Goal: Task Accomplishment & Management: Manage account settings

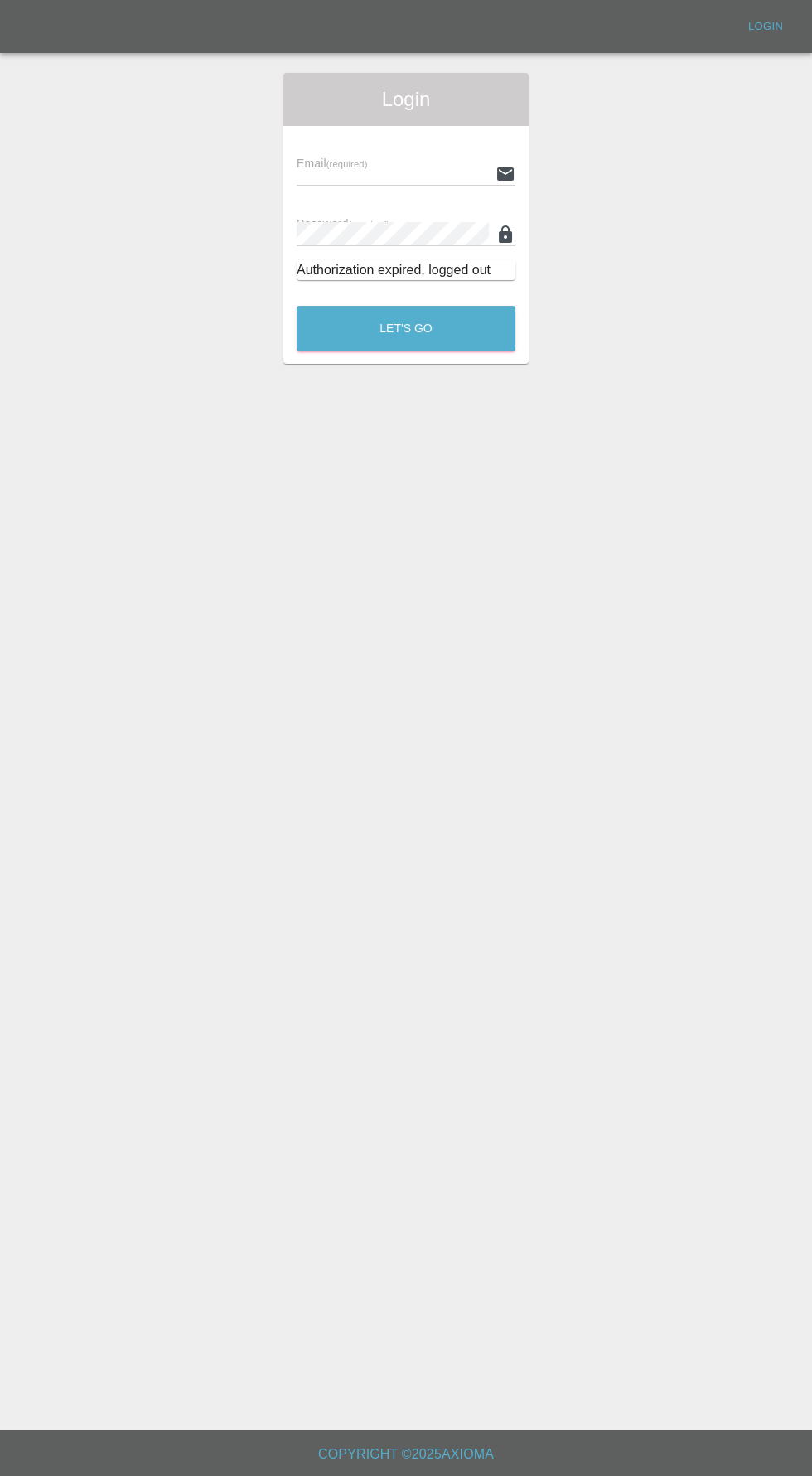
click at [393, 167] on input "text" at bounding box center [392, 173] width 192 height 24
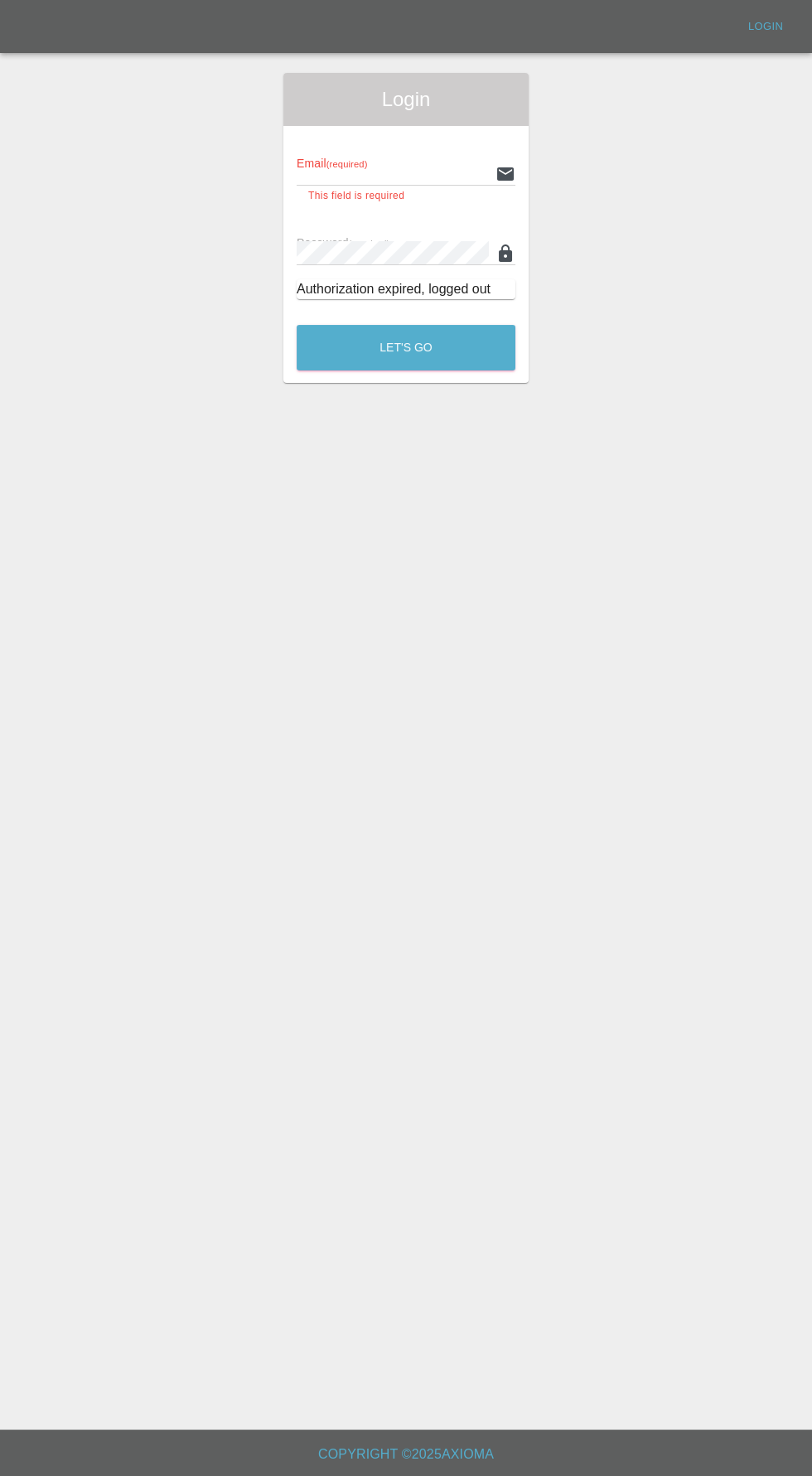
type input "info@darkknightbodyworks.co.uk"
click at [296, 325] on button "Let's Go" at bounding box center [405, 347] width 218 height 45
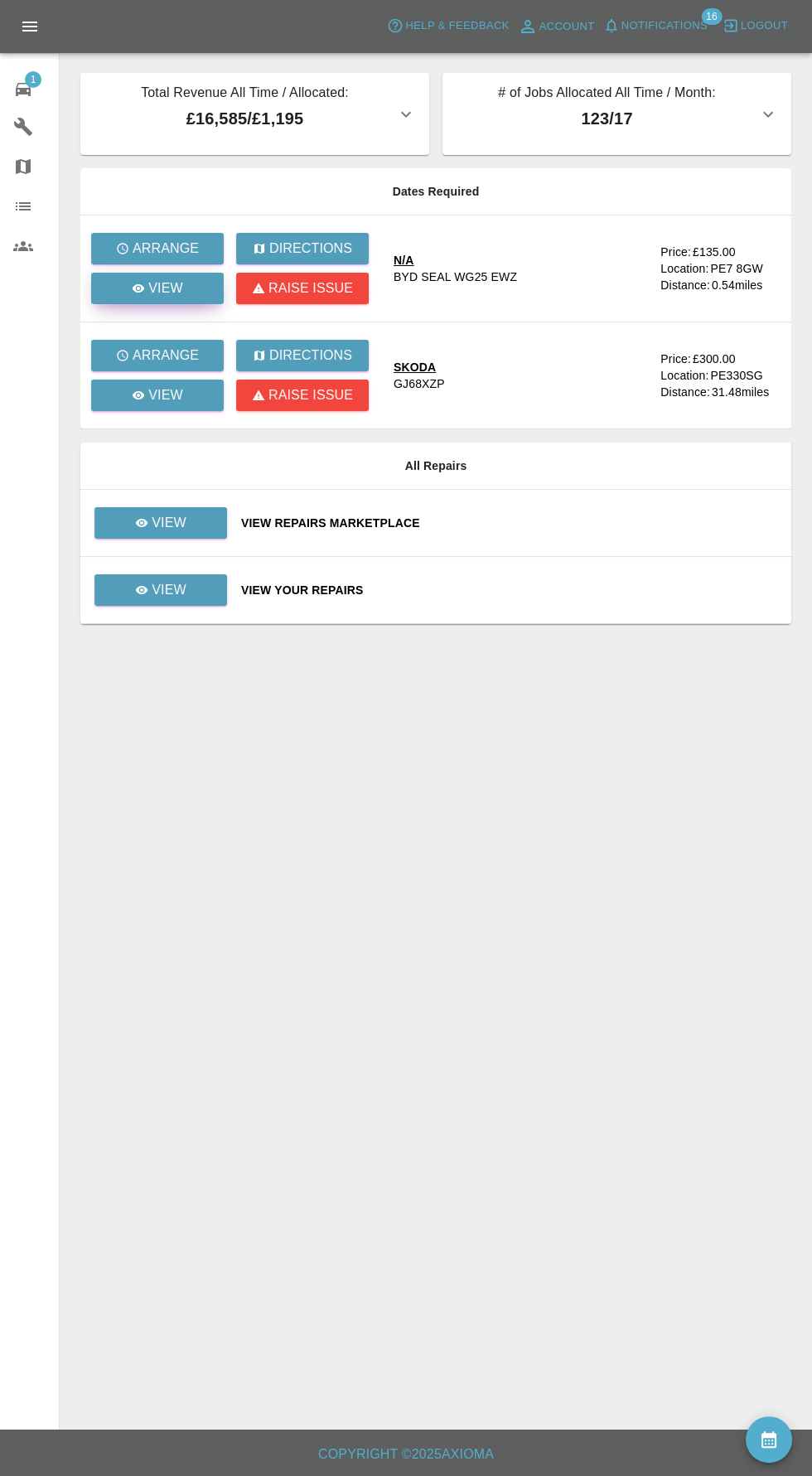
click at [160, 288] on p "View" at bounding box center [166, 288] width 34 height 20
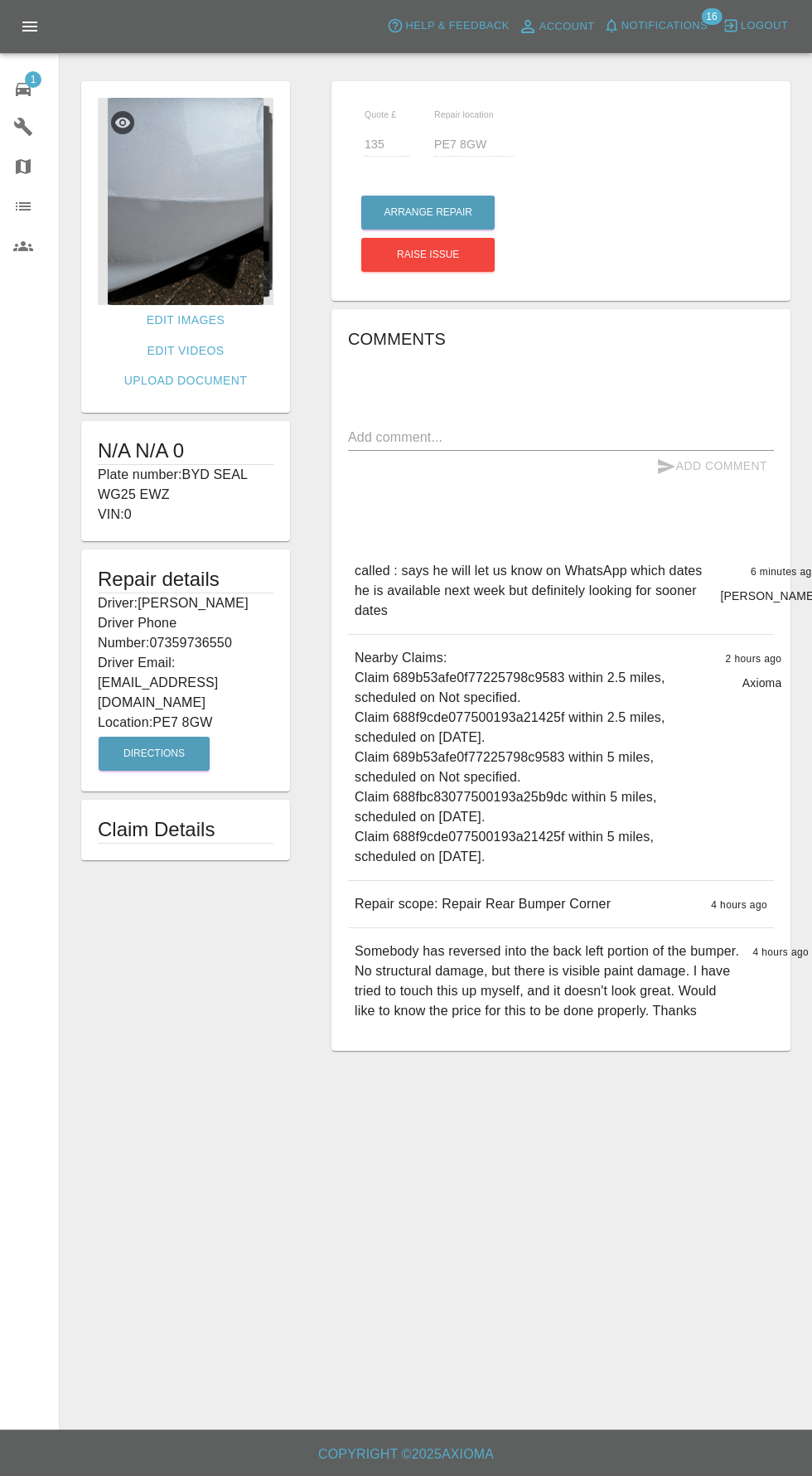
click at [173, 252] on img at bounding box center [186, 201] width 176 height 208
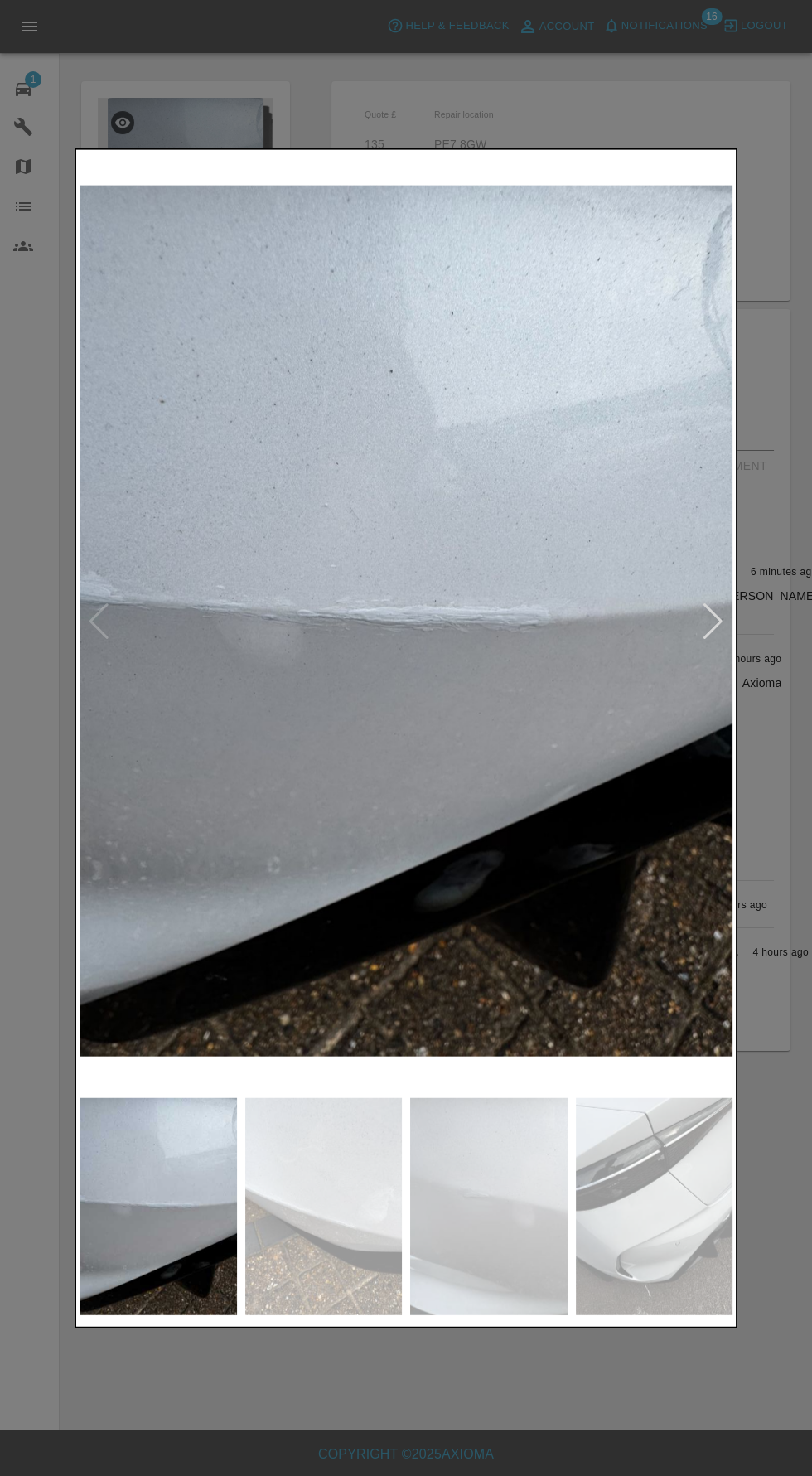
click at [711, 624] on div at bounding box center [712, 621] width 23 height 36
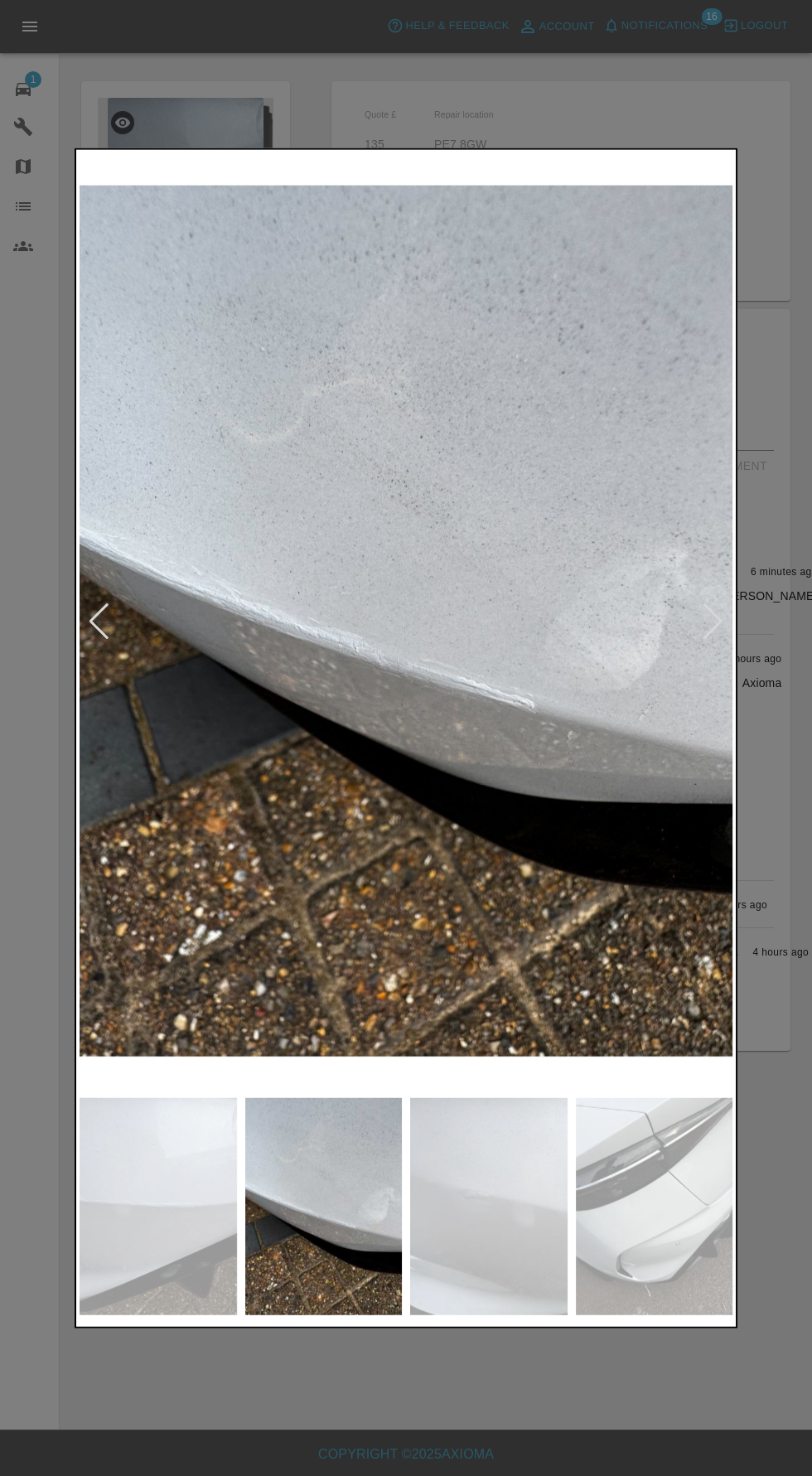
click at [704, 616] on div at bounding box center [712, 621] width 23 height 36
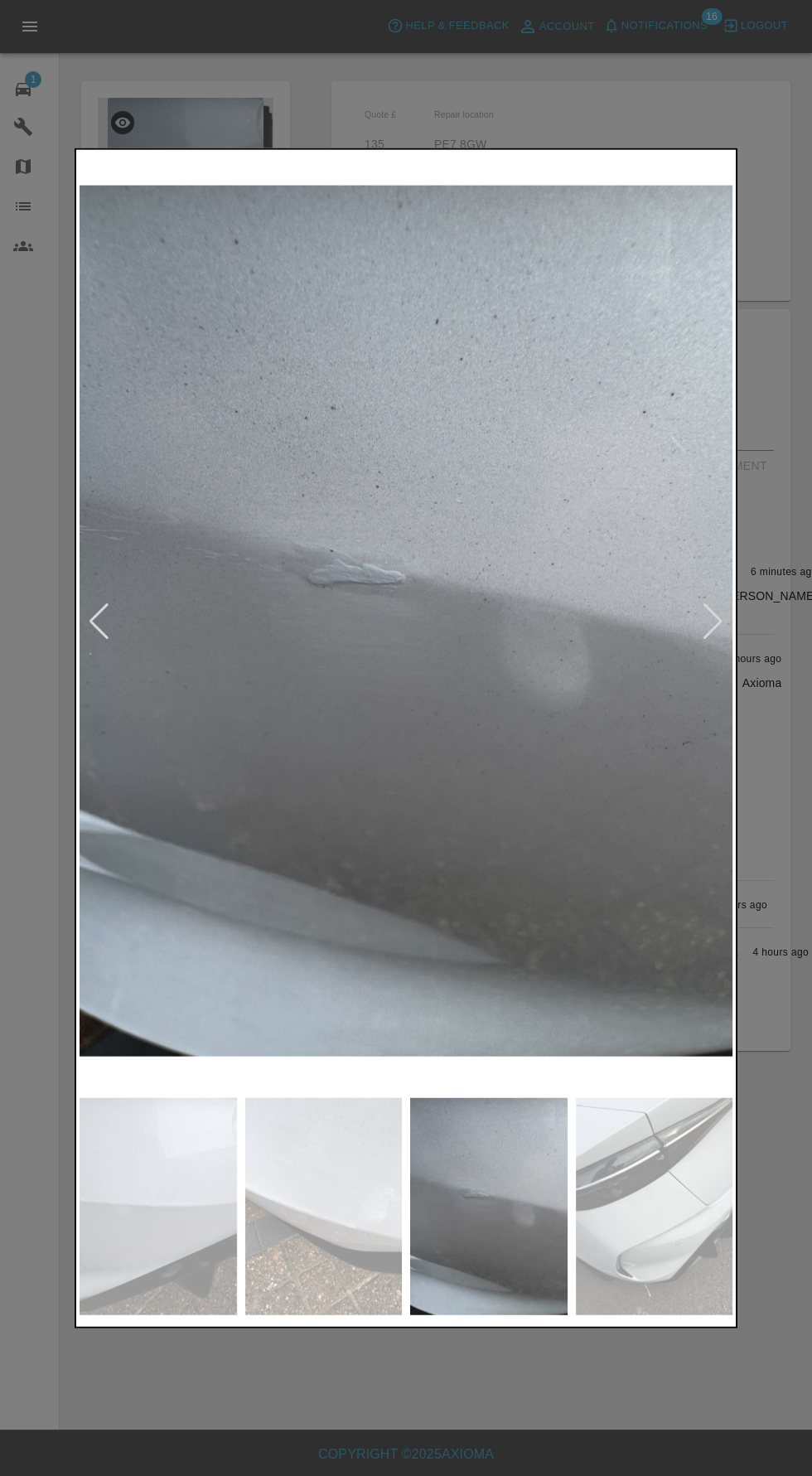
click at [710, 617] on div at bounding box center [712, 621] width 23 height 36
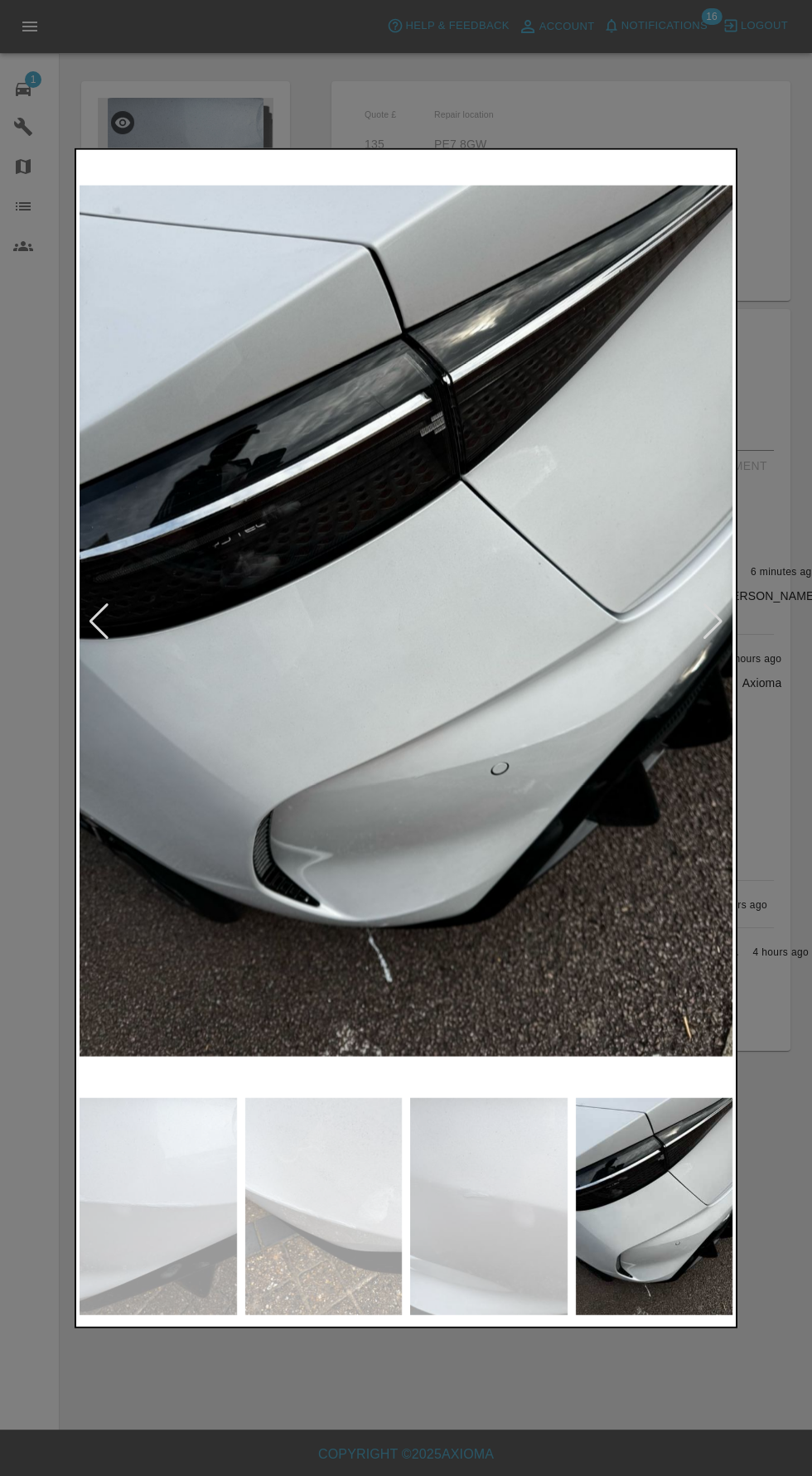
click at [710, 624] on div at bounding box center [712, 621] width 23 height 36
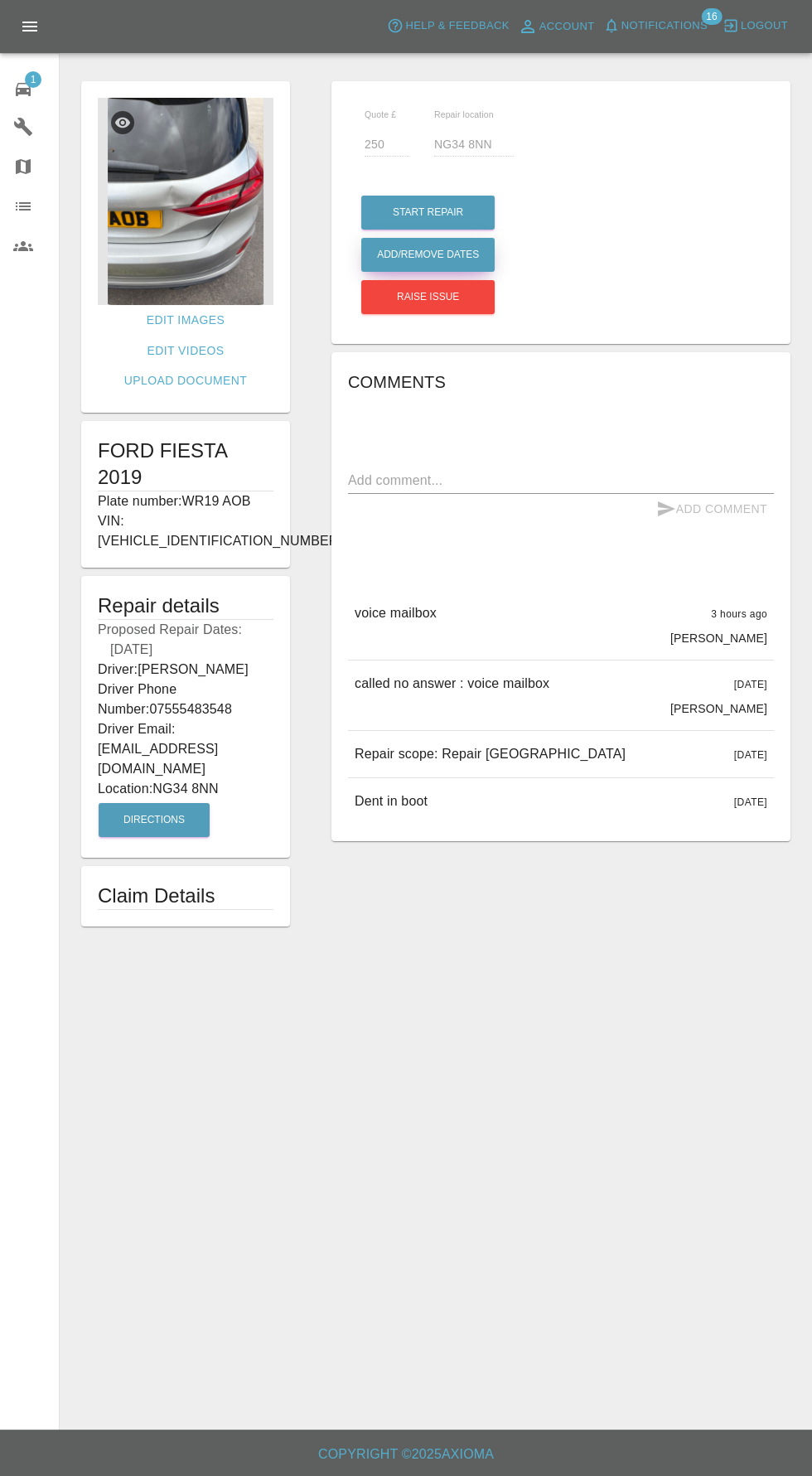
click at [440, 229] on button "Add/Remove Dates" at bounding box center [428, 212] width 133 height 34
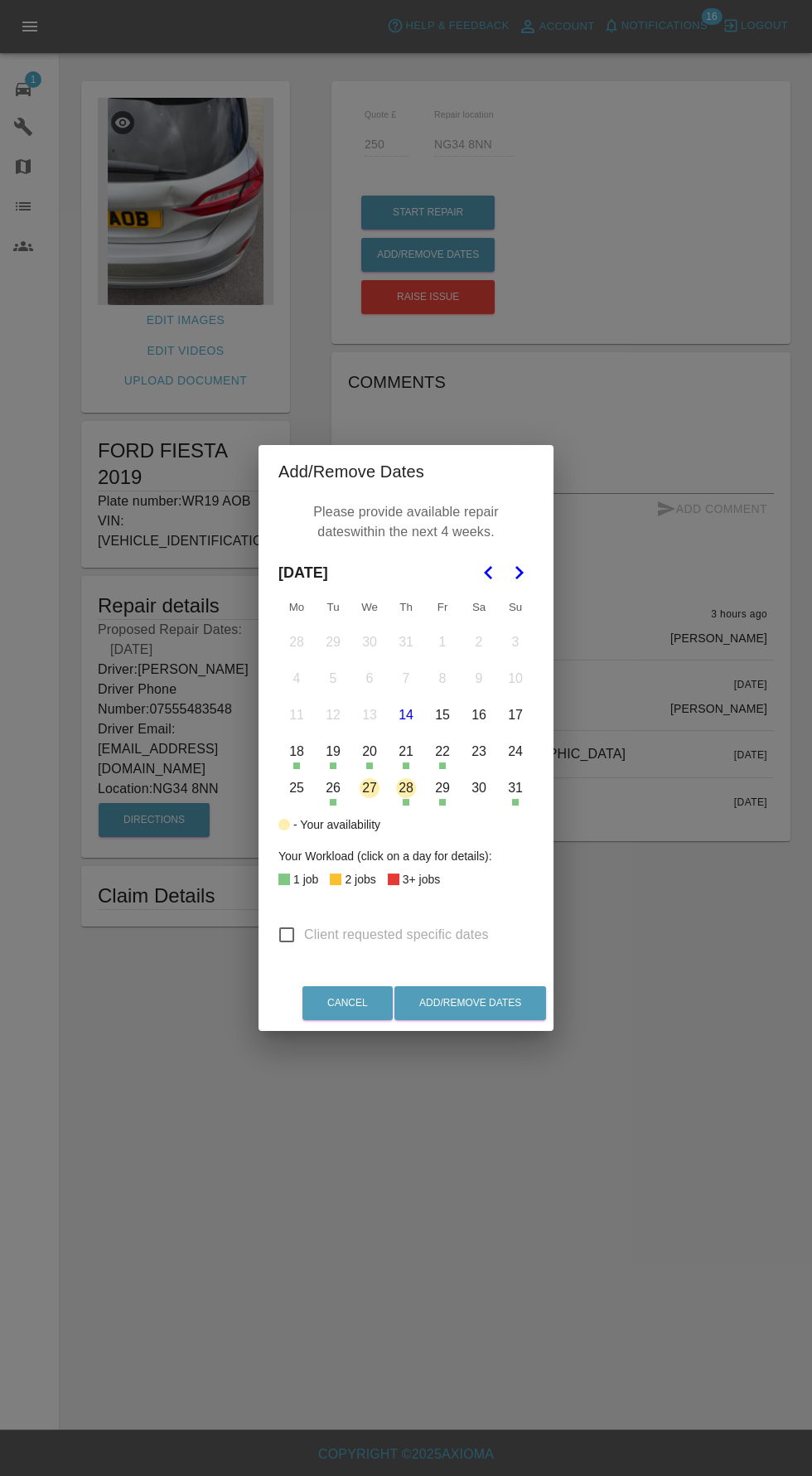
click at [527, 565] on icon "Go to the Next Month" at bounding box center [518, 573] width 20 height 20
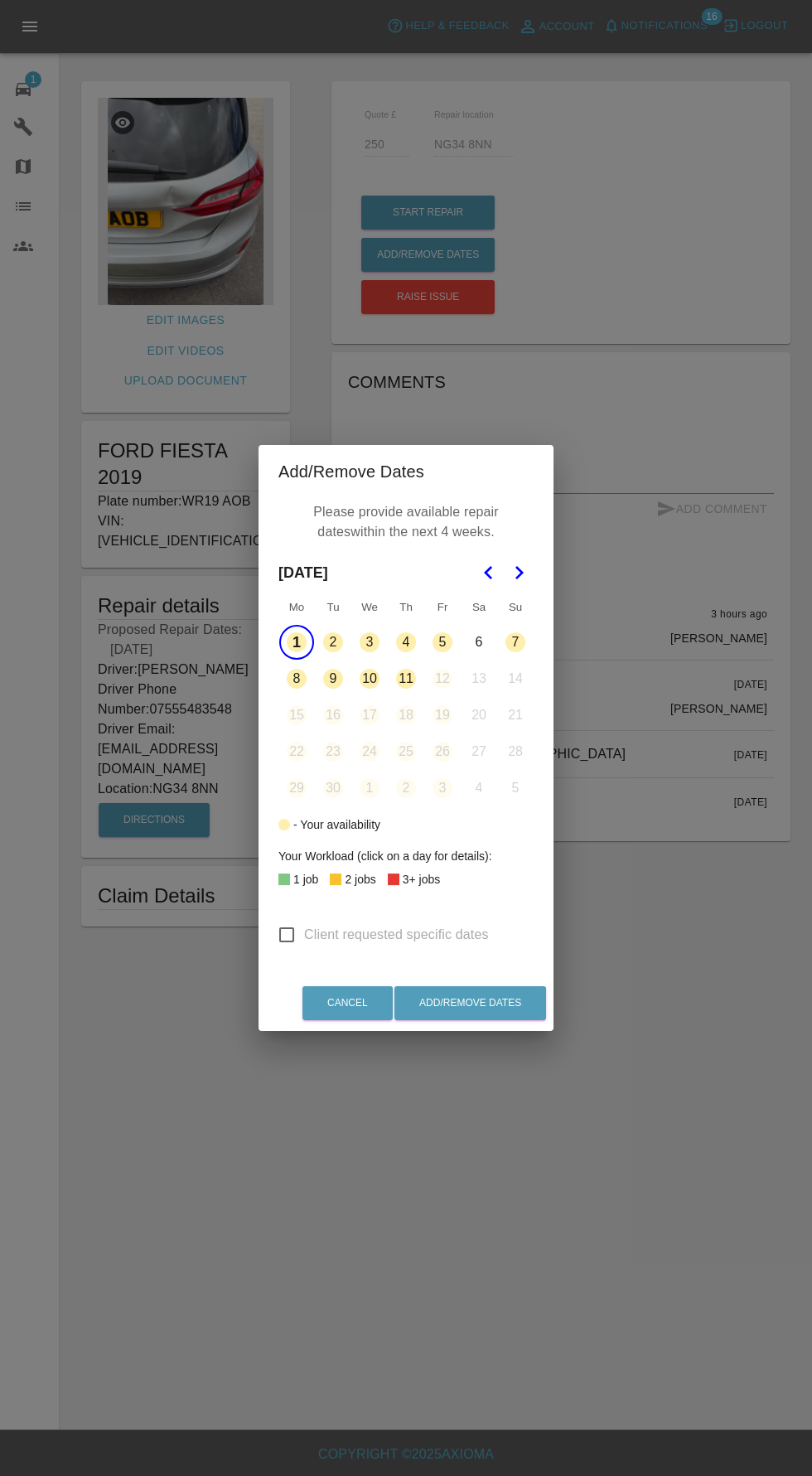
click at [300, 938] on input "Client requested specific dates" at bounding box center [286, 935] width 34 height 34
checkbox input "true"
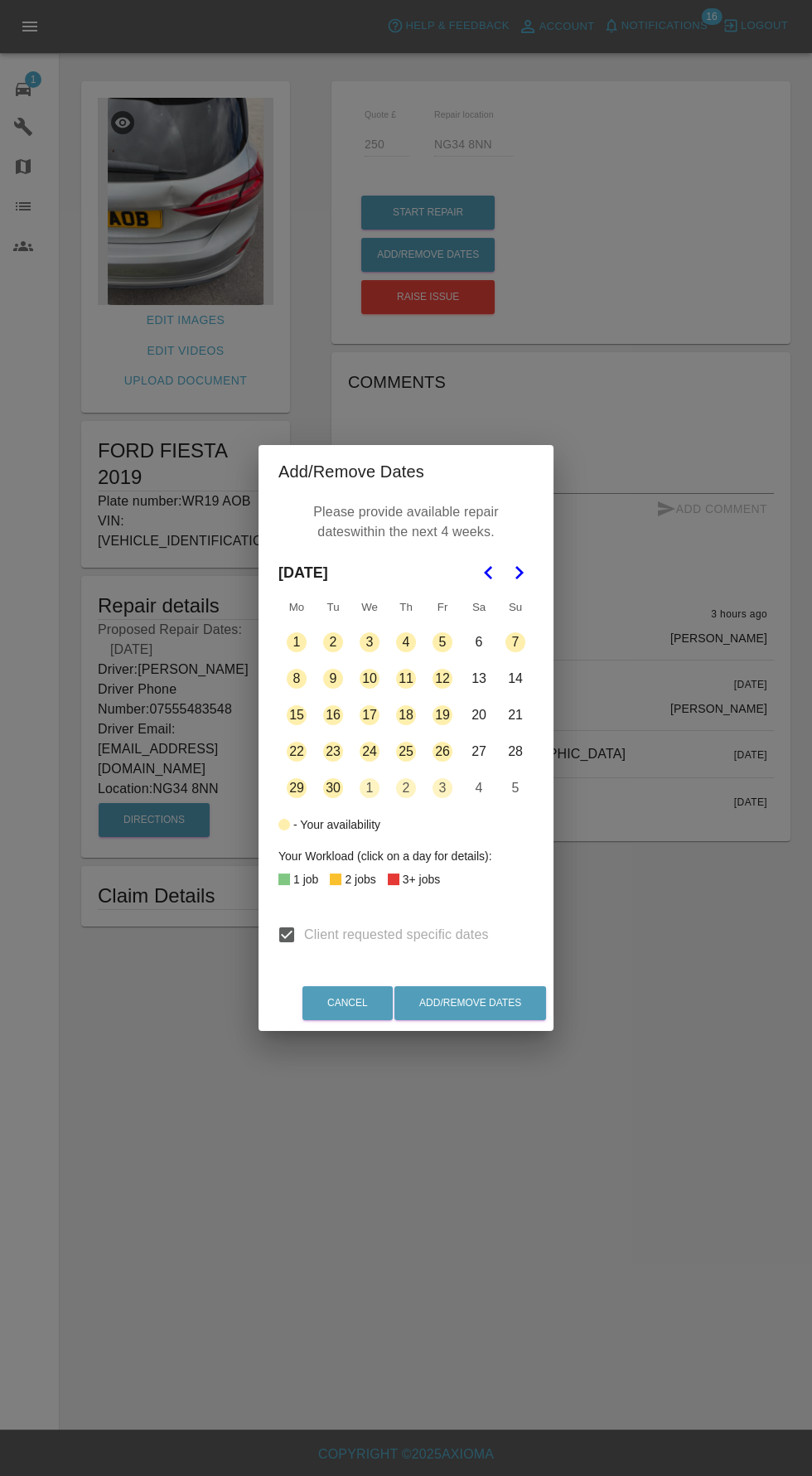
click at [523, 568] on icon "Go to the Next Month" at bounding box center [518, 573] width 20 height 20
click at [293, 646] on button "29" at bounding box center [296, 642] width 34 height 34
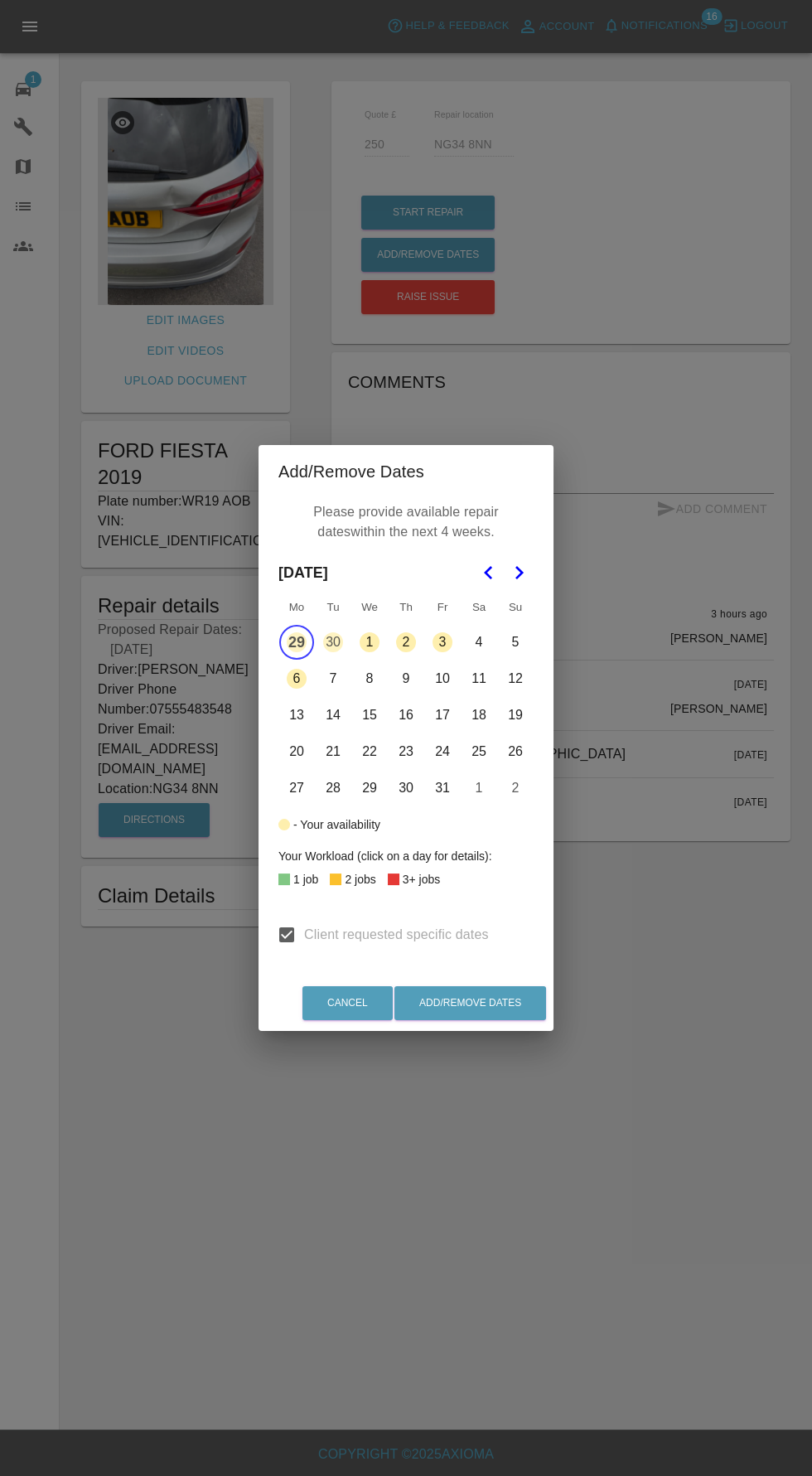
click at [333, 641] on button "30" at bounding box center [333, 642] width 34 height 34
click at [369, 642] on button "1" at bounding box center [370, 642] width 34 height 34
click at [508, 1014] on button "Add/Remove Dates" at bounding box center [469, 1003] width 151 height 34
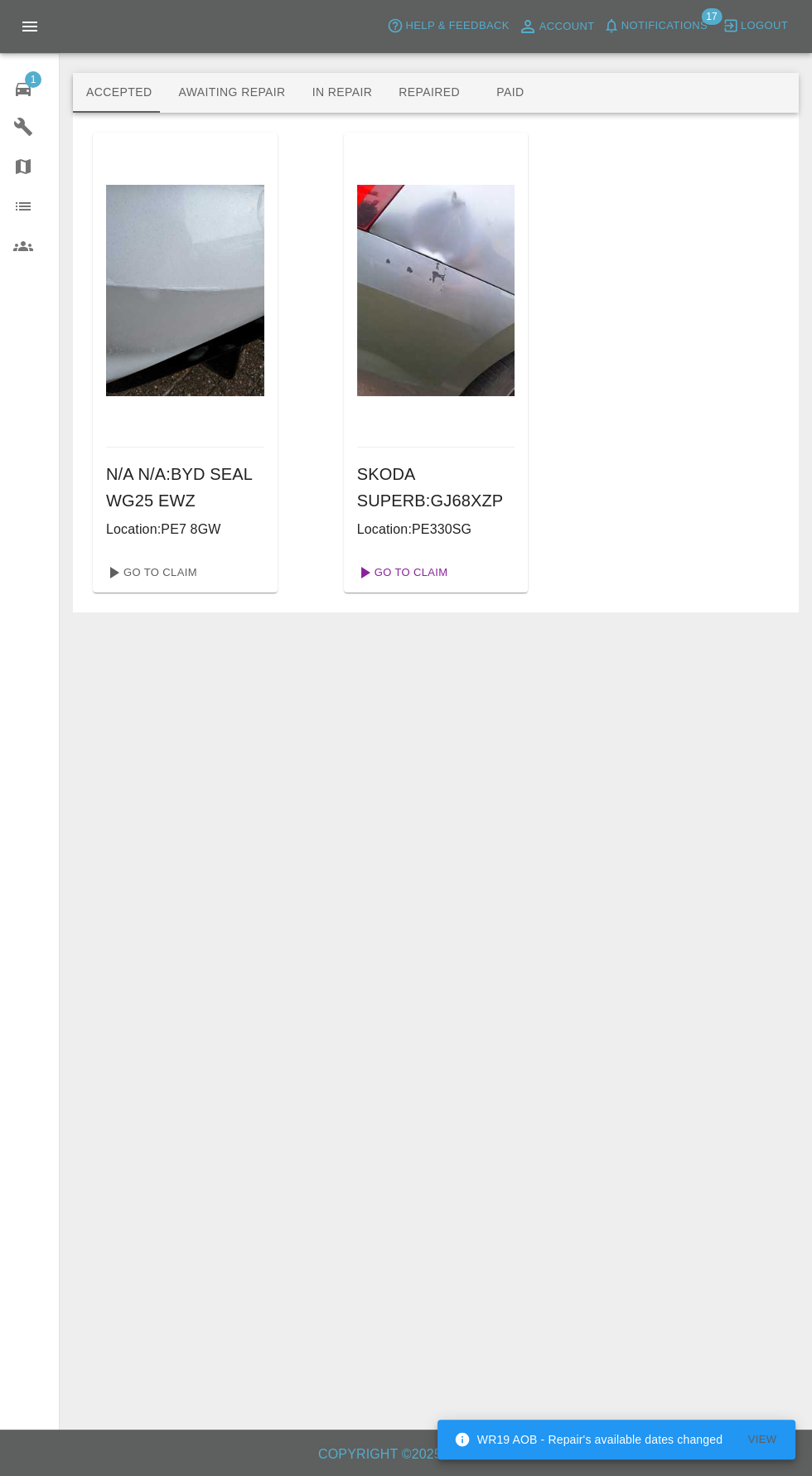
click at [417, 573] on link "Go To Claim" at bounding box center [401, 572] width 102 height 26
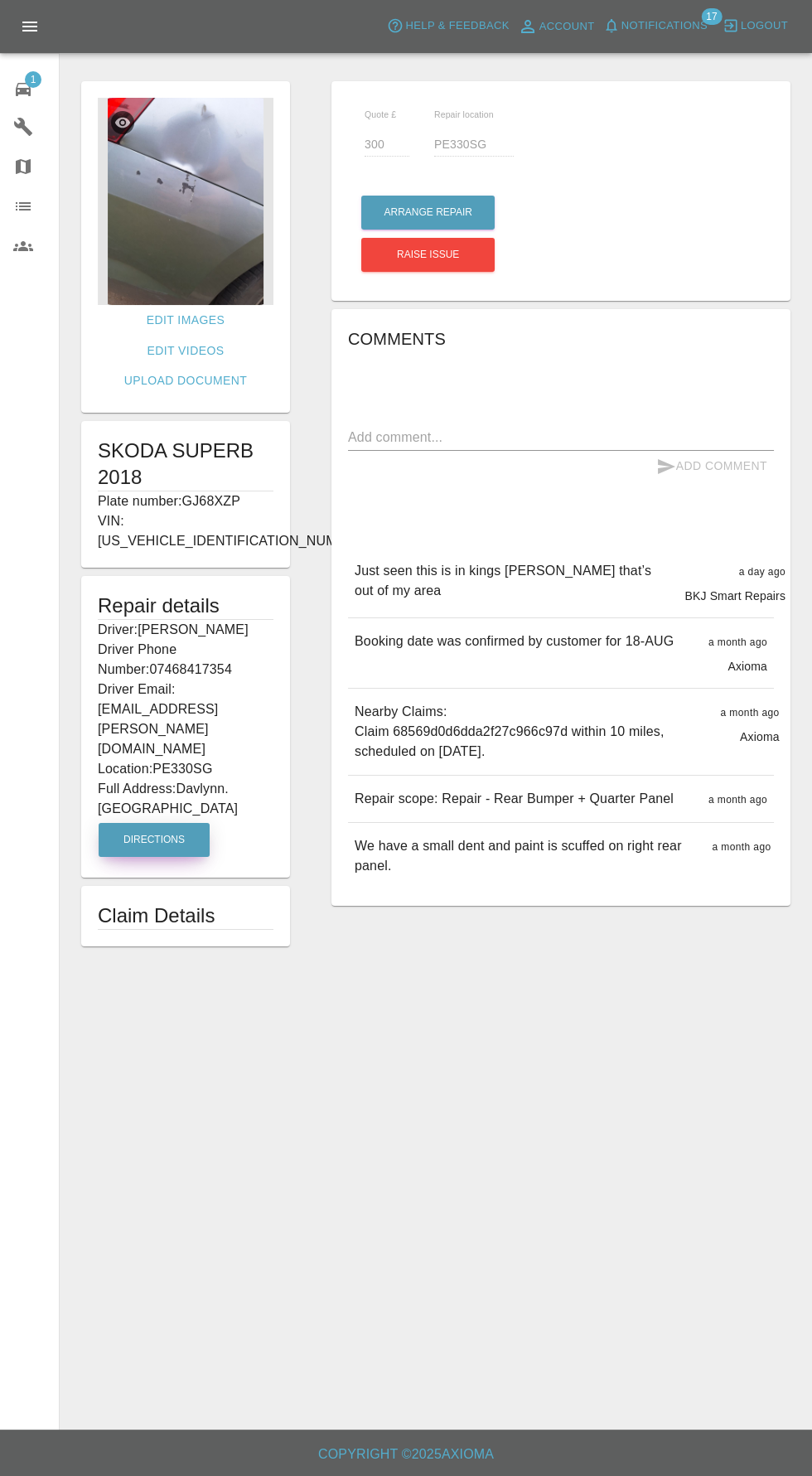
click at [160, 823] on button "Directions" at bounding box center [154, 840] width 111 height 34
click at [209, 199] on img at bounding box center [186, 201] width 176 height 208
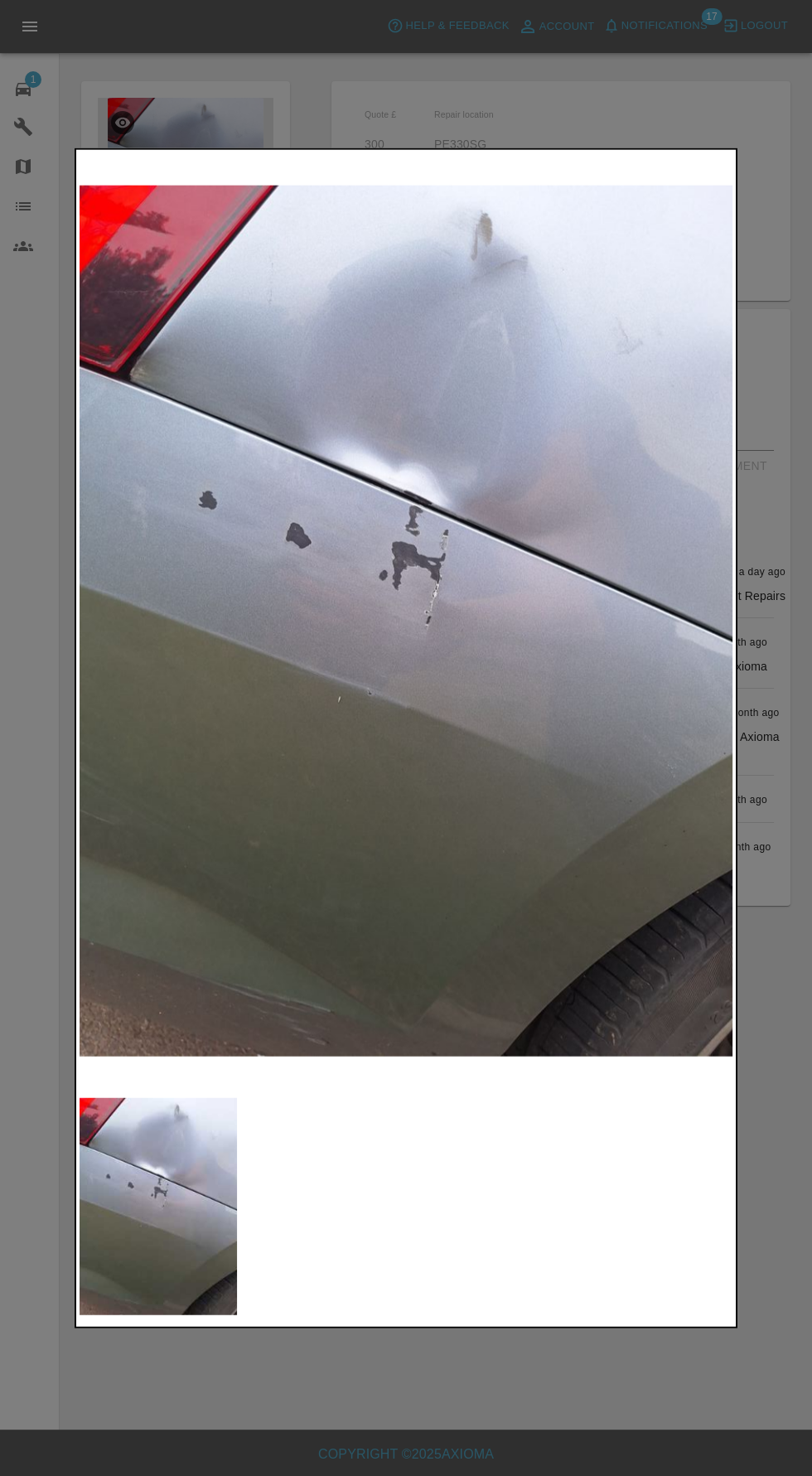
click at [608, 1346] on div at bounding box center [406, 738] width 812 height 1476
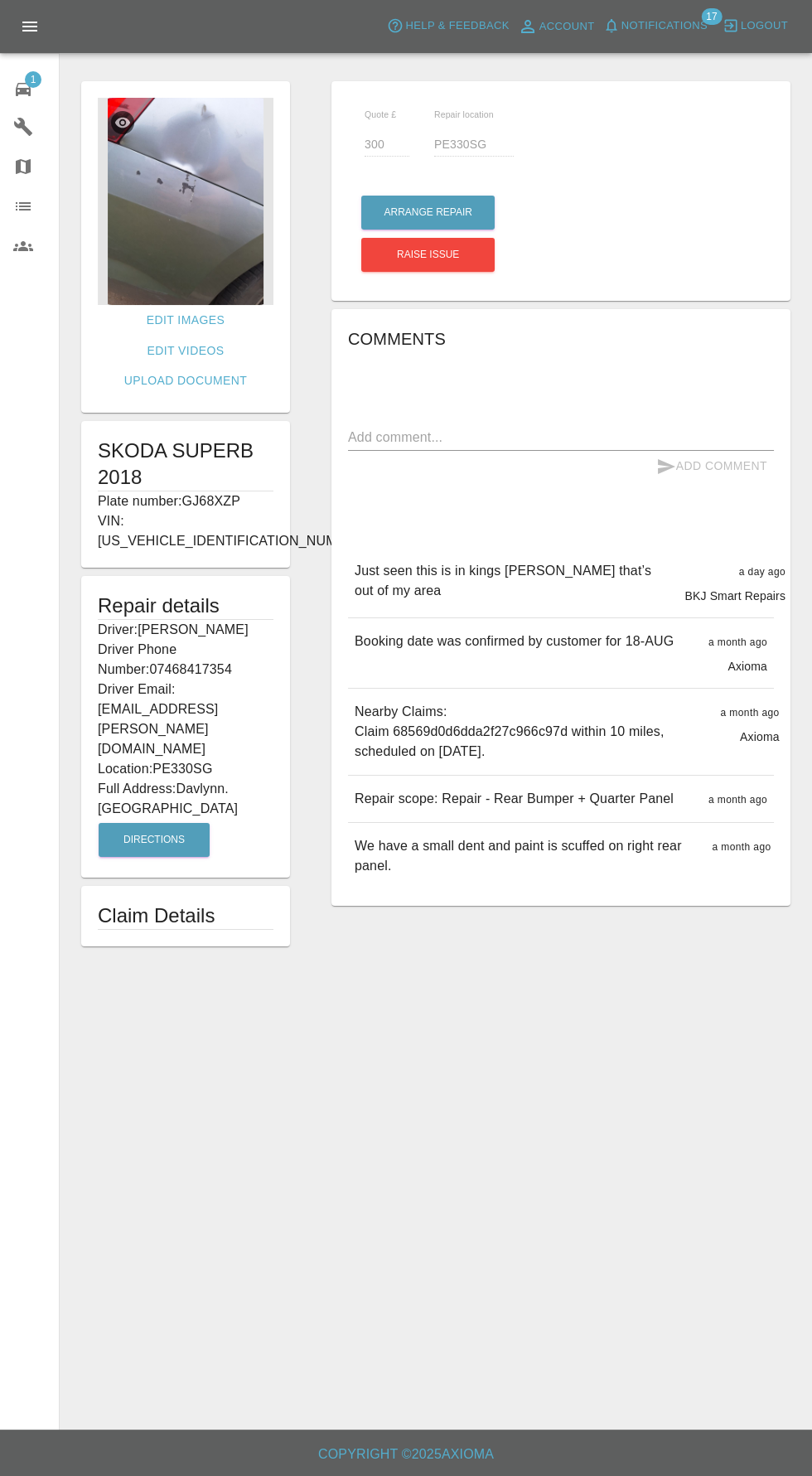
click at [652, 1366] on main "Edit Images Edit Videos Upload Document SKODA SUPERB 2018 Plate number: GJ68XZP…" at bounding box center [406, 714] width 812 height 1430
click at [430, 217] on button "Arrange Repair" at bounding box center [428, 212] width 133 height 34
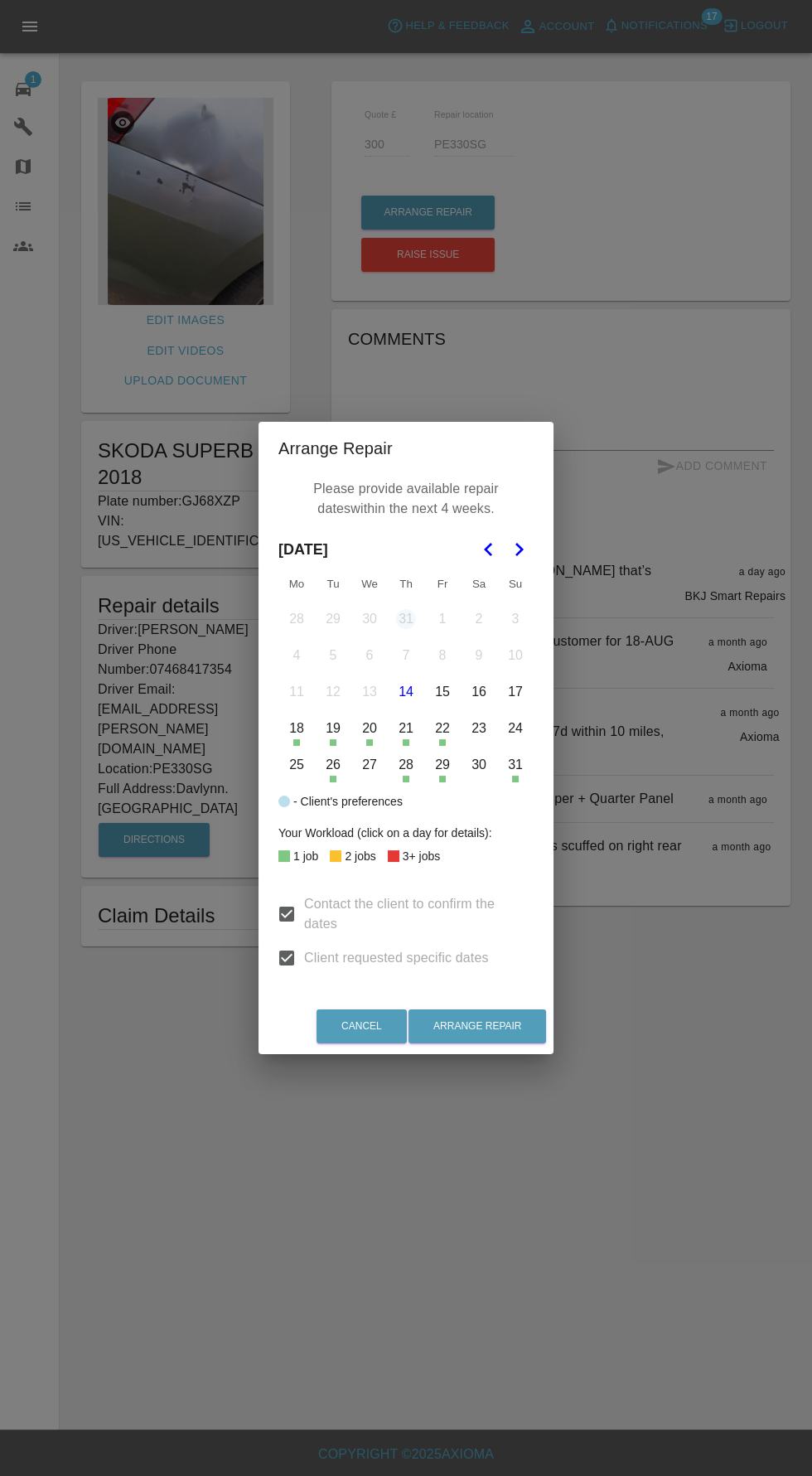
click at [517, 549] on icon "Go to the Next Month" at bounding box center [518, 549] width 20 height 20
click at [296, 655] on button "8" at bounding box center [296, 655] width 34 height 34
click at [333, 655] on button "9" at bounding box center [333, 655] width 34 height 34
click at [369, 655] on button "10" at bounding box center [370, 655] width 34 height 34
click at [537, 1039] on button "Arrange Repair" at bounding box center [478, 1025] width 138 height 34
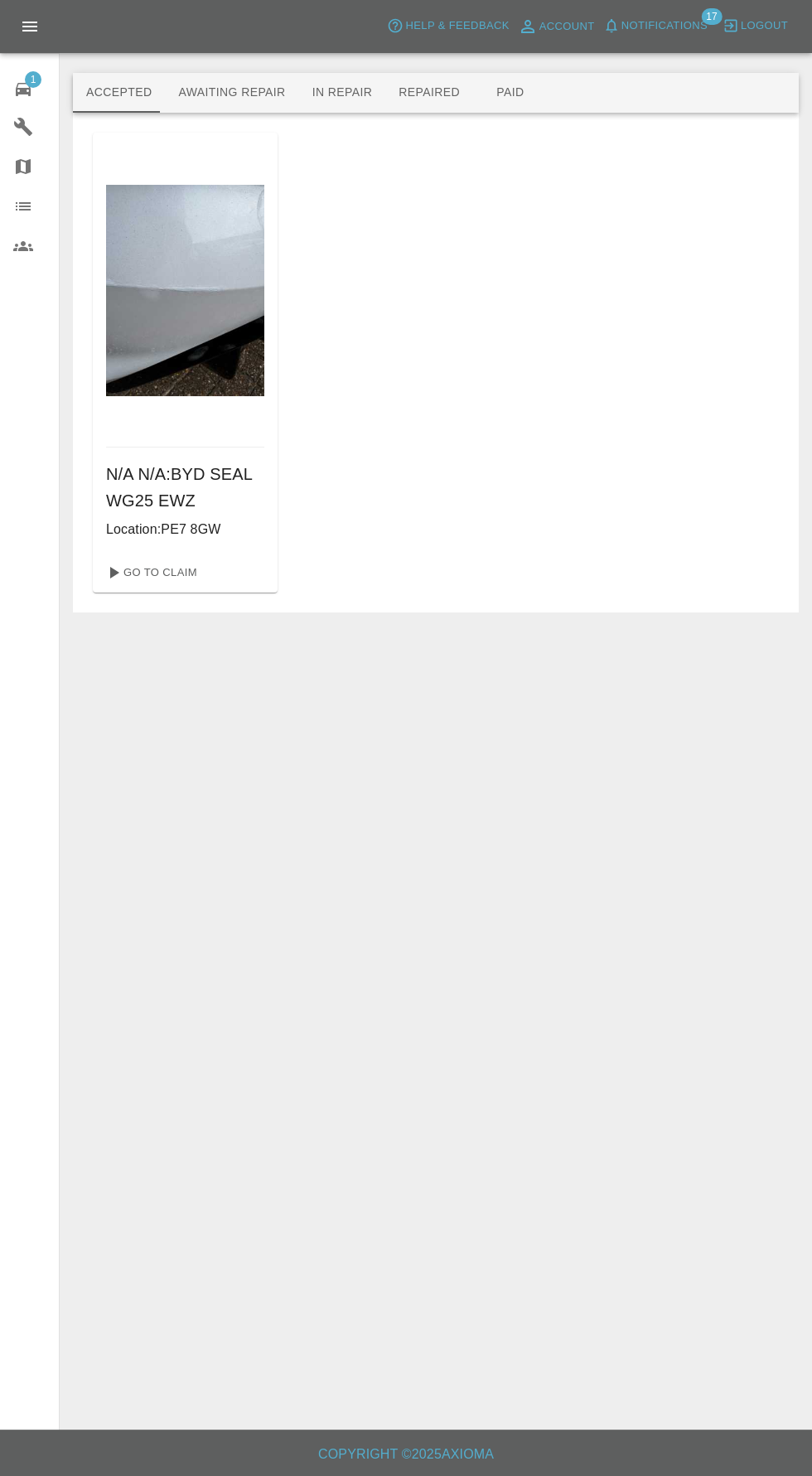
click at [254, 92] on button "Awaiting Repair" at bounding box center [231, 92] width 133 height 40
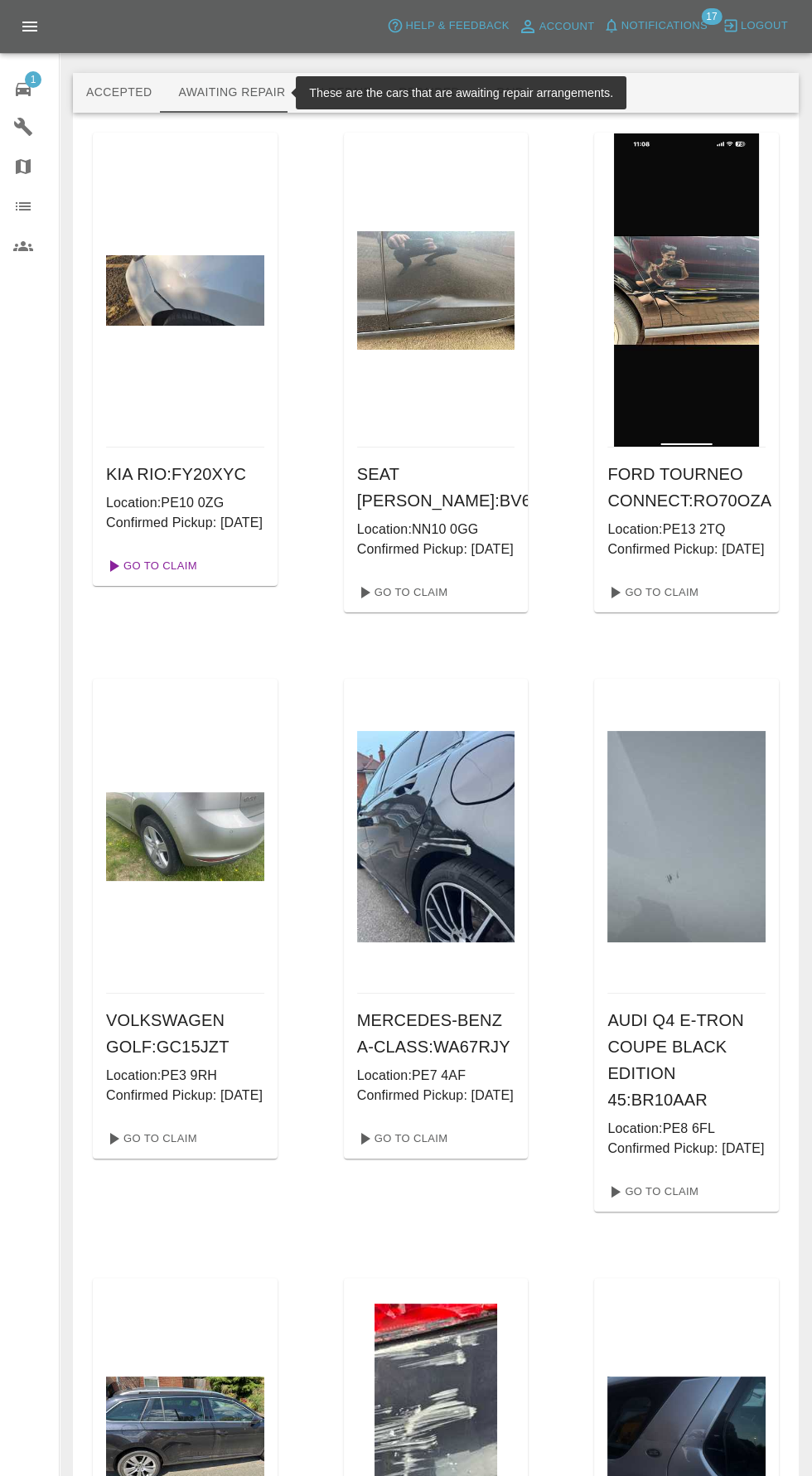
click at [162, 579] on link "Go To Claim" at bounding box center [150, 566] width 102 height 26
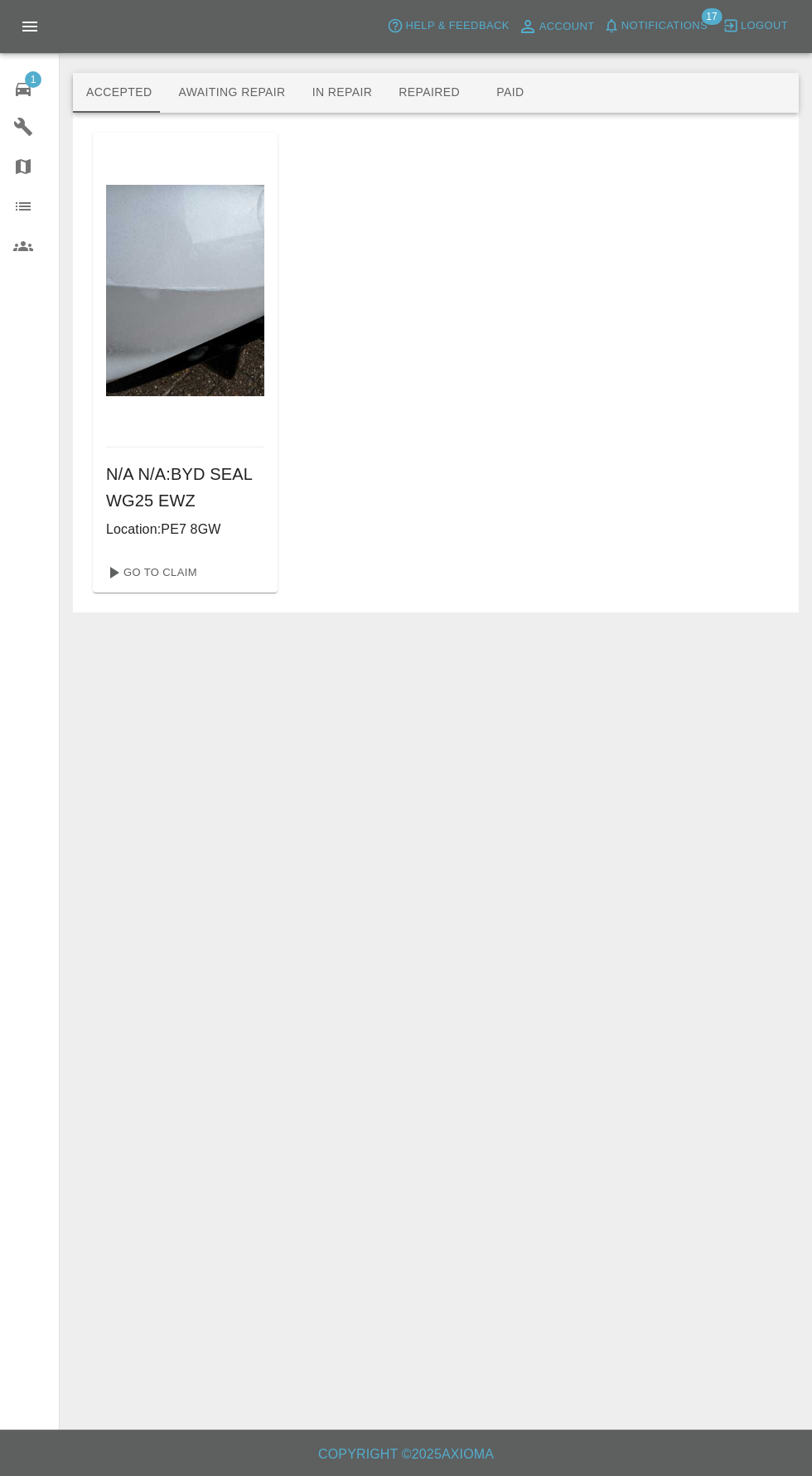
click at [242, 87] on button "Awaiting Repair" at bounding box center [231, 92] width 133 height 40
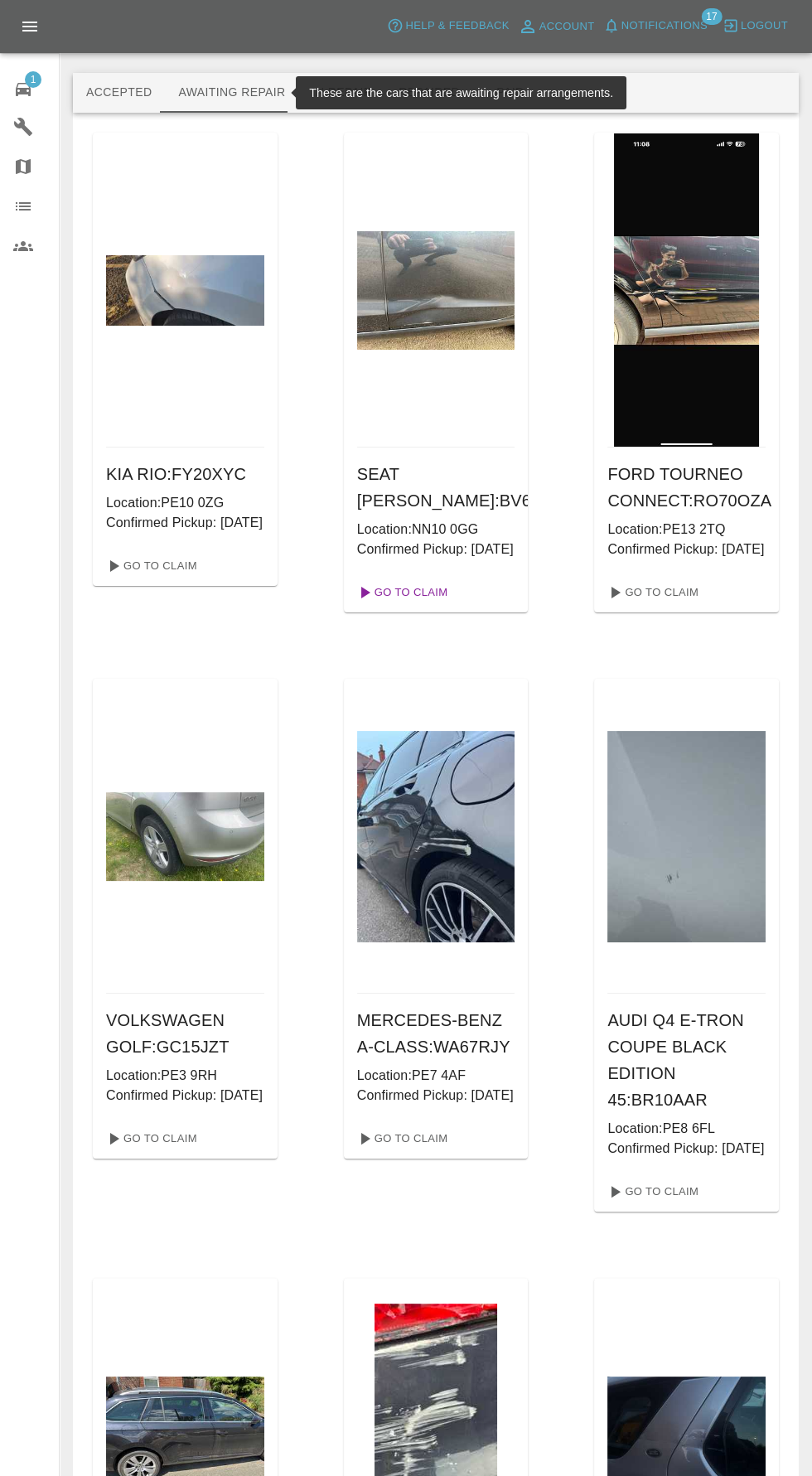
click at [410, 606] on link "Go To Claim" at bounding box center [401, 592] width 102 height 26
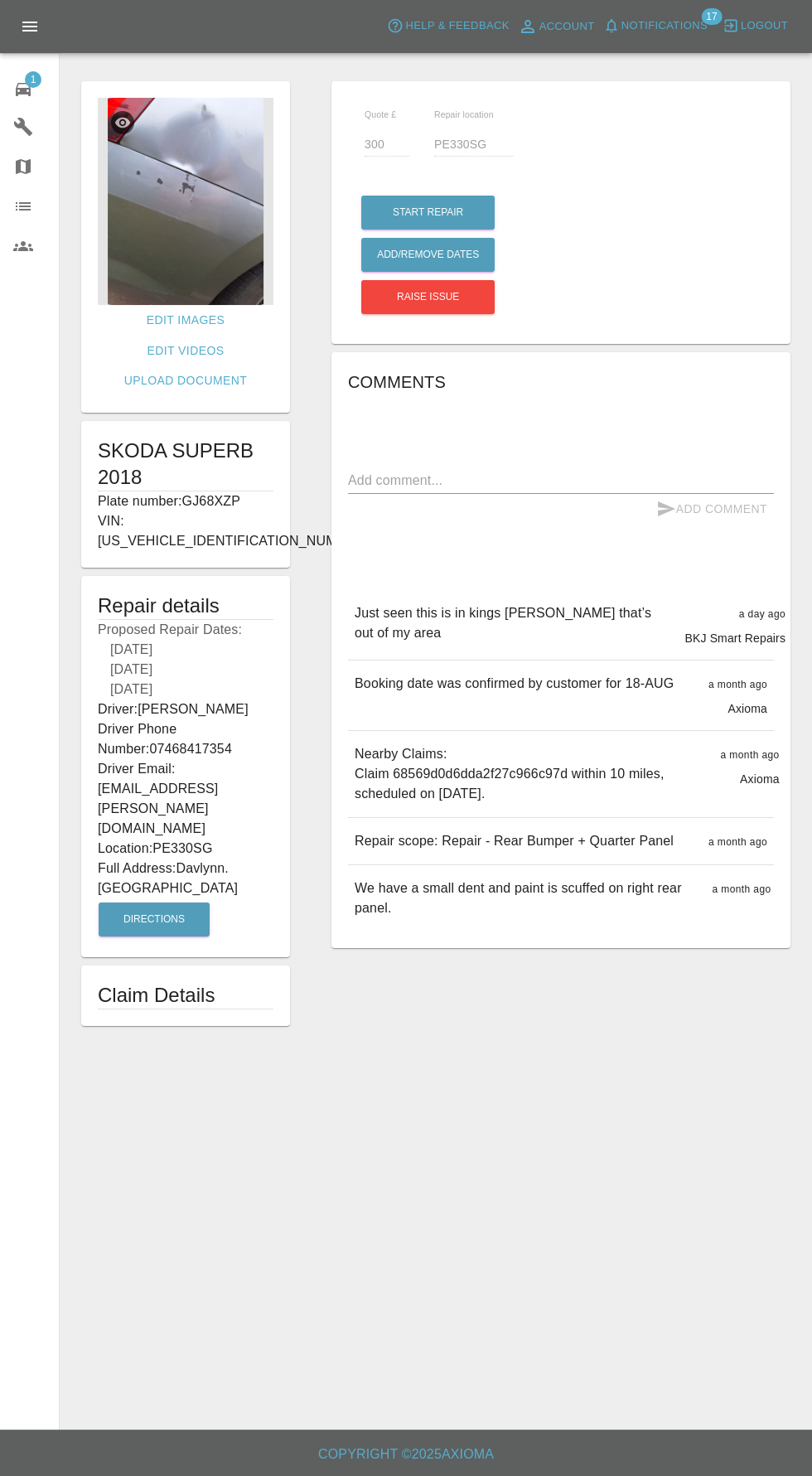
scroll to position [43, 0]
click at [33, 78] on span "1" at bounding box center [33, 80] width 16 height 16
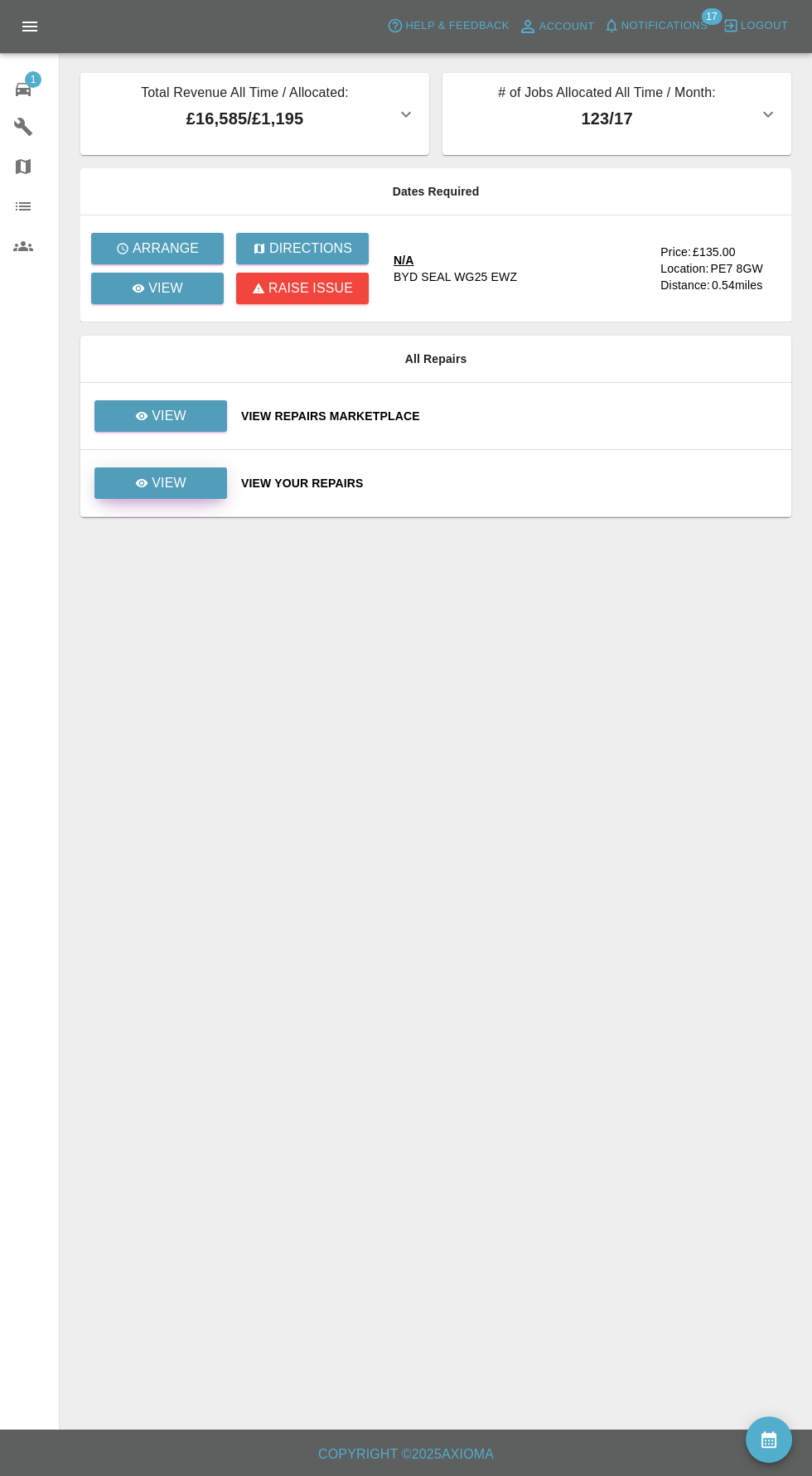
click at [188, 496] on link "View" at bounding box center [160, 483] width 132 height 32
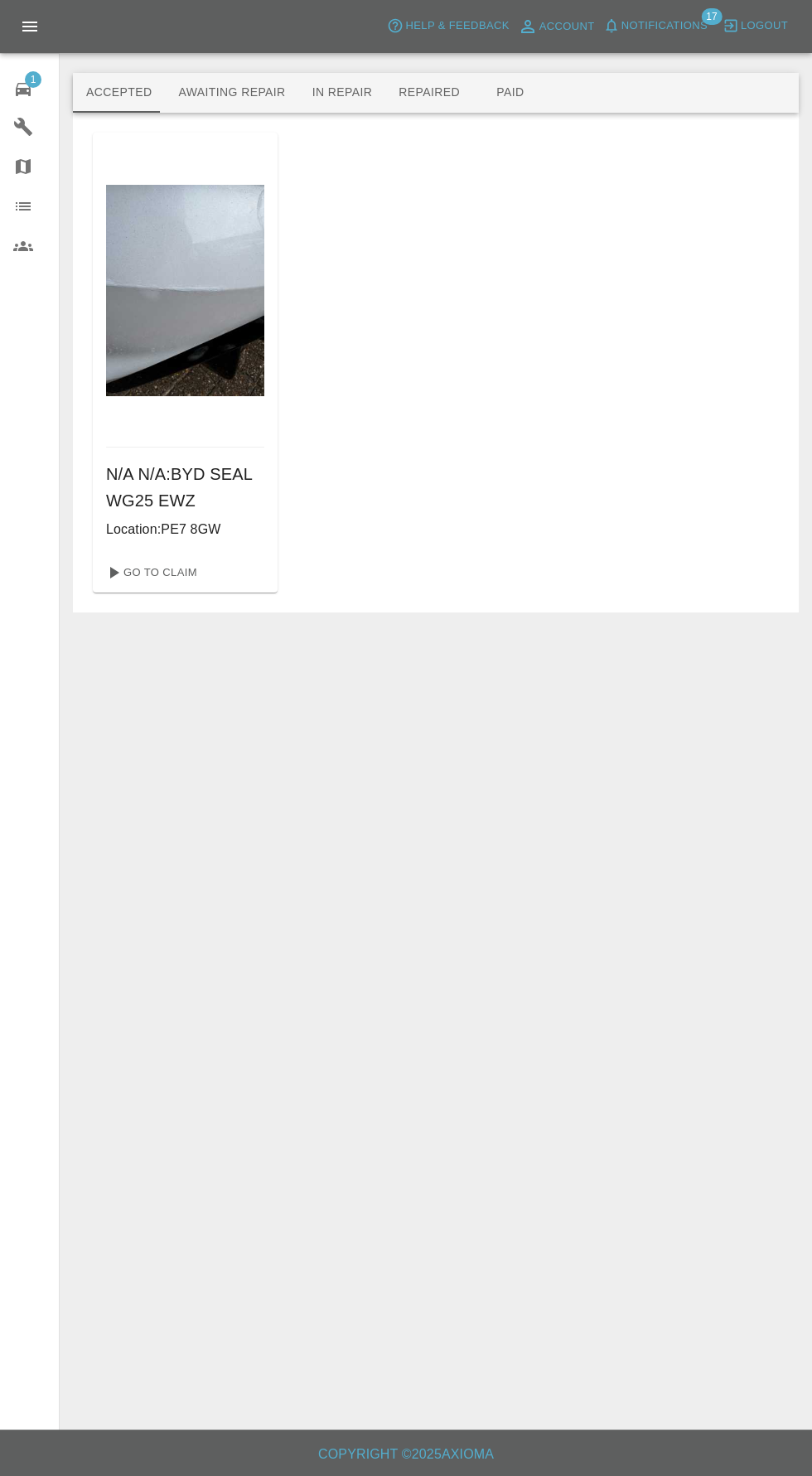
click at [227, 102] on button "Awaiting Repair" at bounding box center [231, 92] width 133 height 40
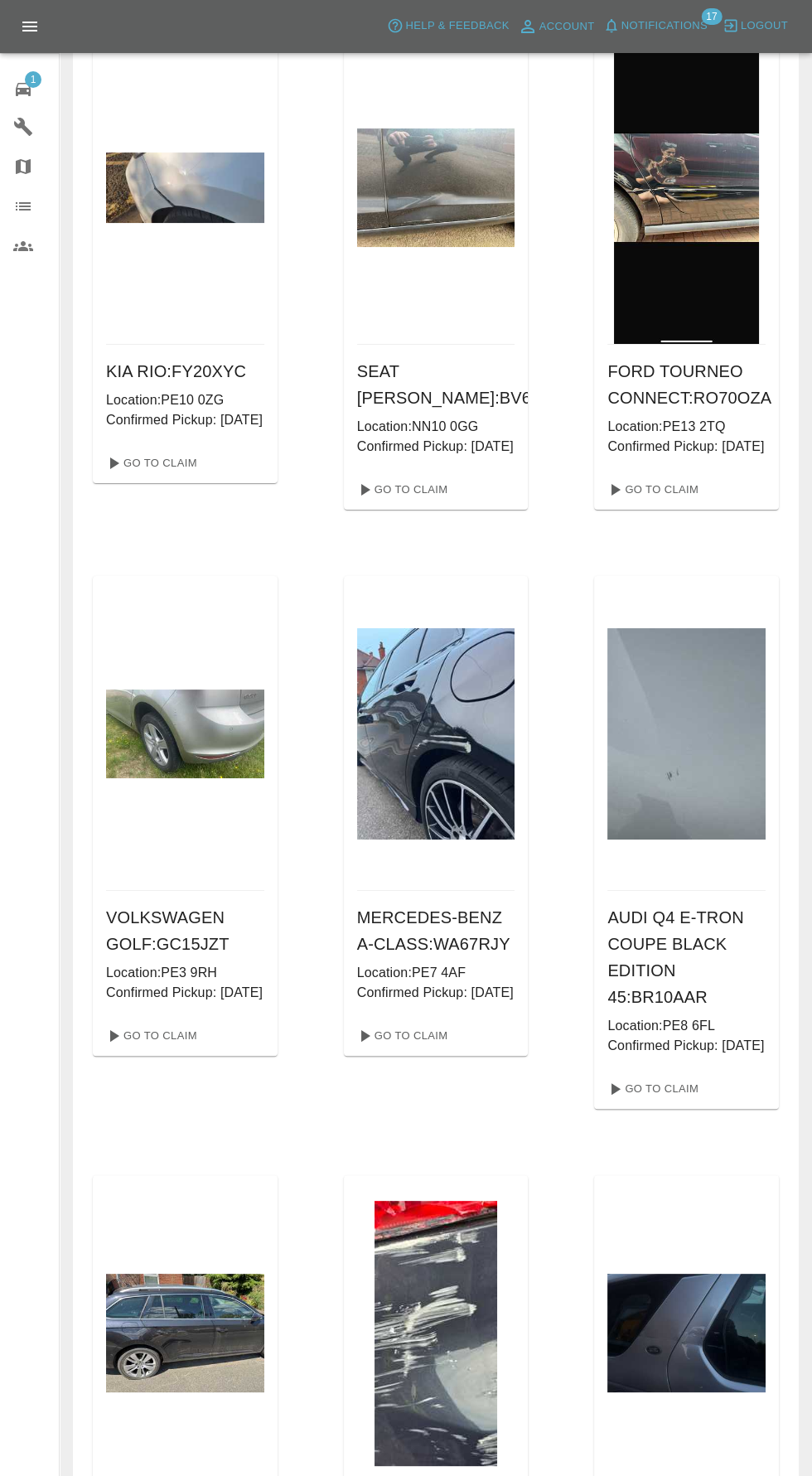
scroll to position [92, 0]
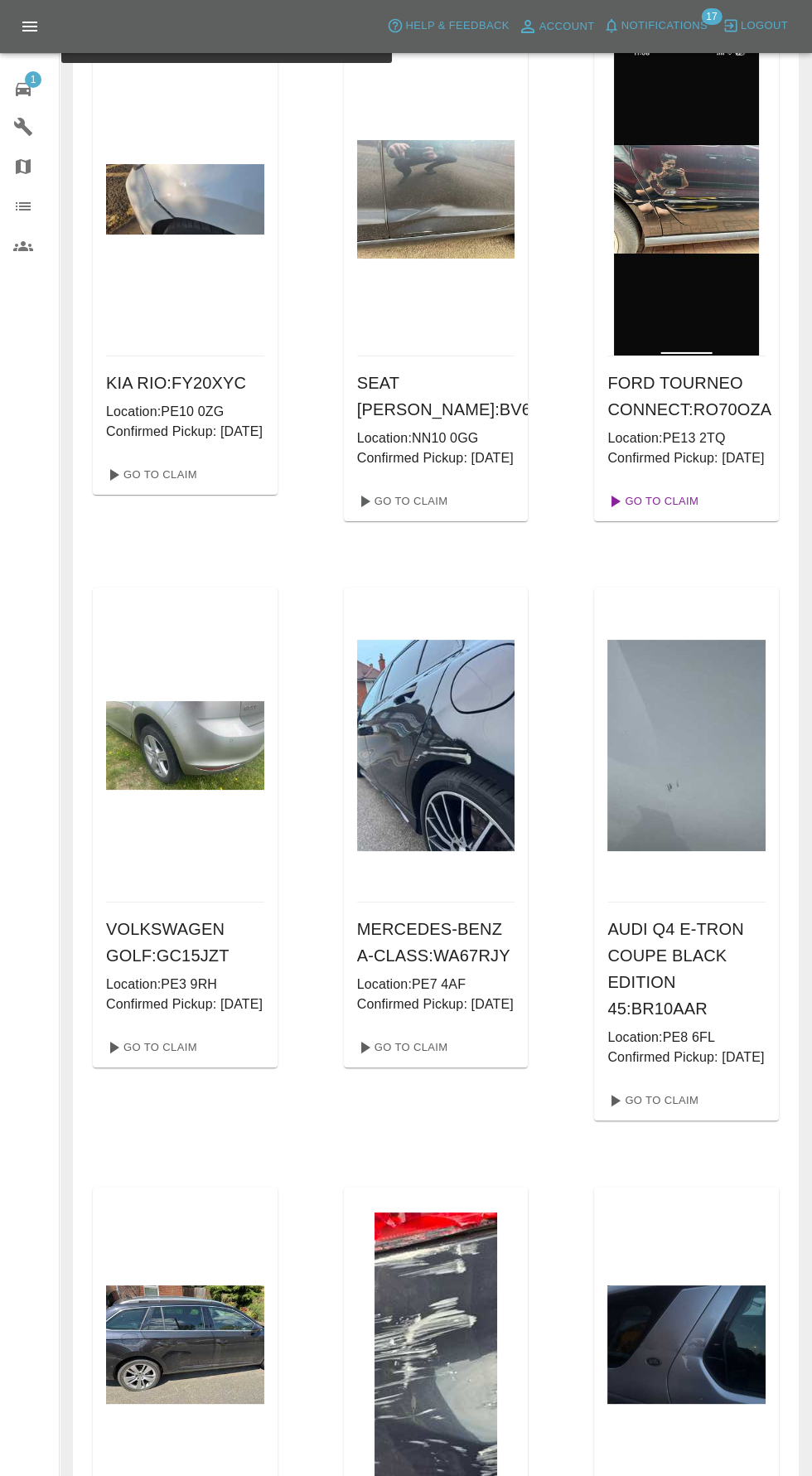
click at [679, 515] on link "Go To Claim" at bounding box center [652, 500] width 102 height 26
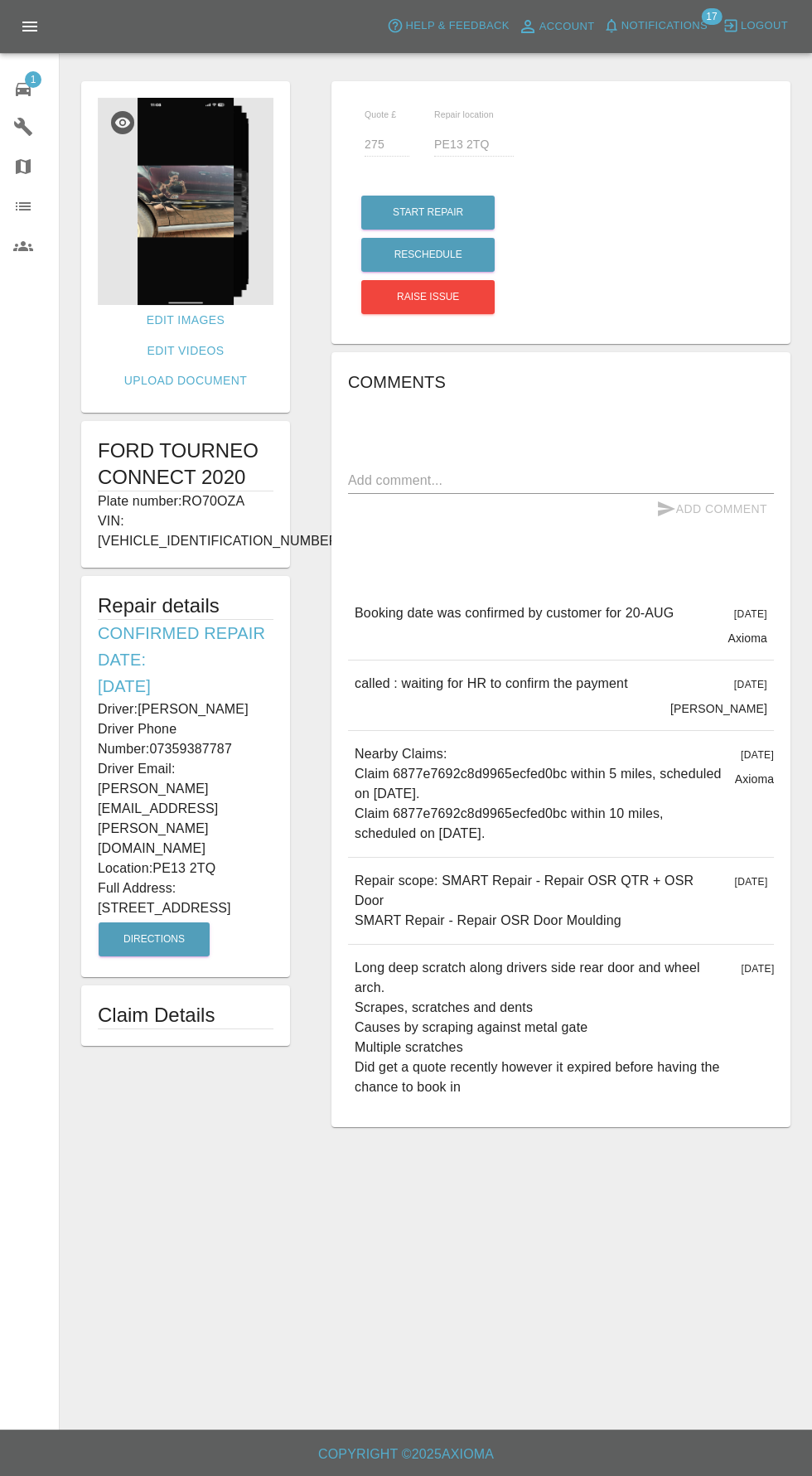
click at [181, 227] on img at bounding box center [186, 201] width 176 height 208
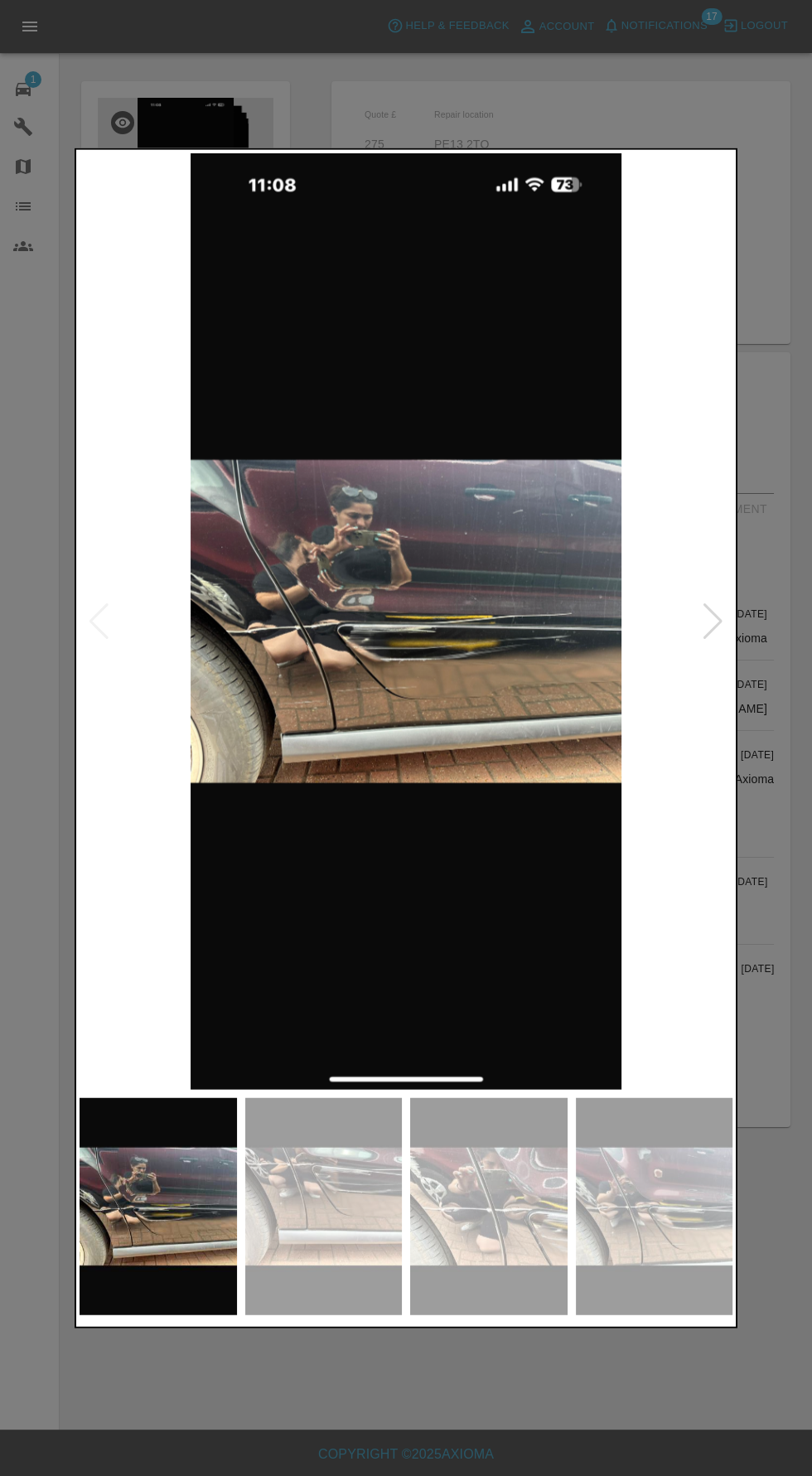
click at [343, 1253] on img at bounding box center [324, 1206] width 158 height 218
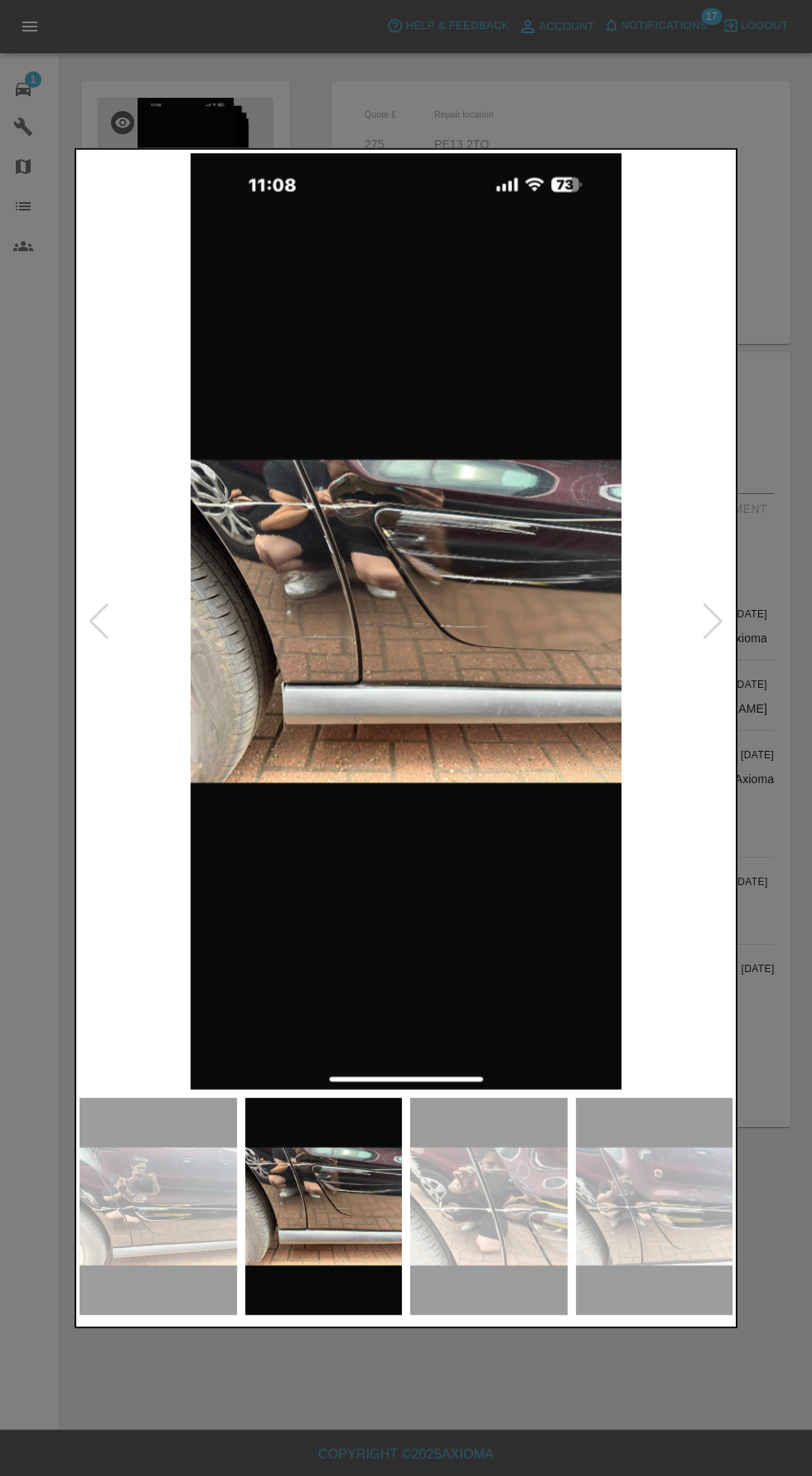
click at [494, 1222] on img at bounding box center [489, 1206] width 158 height 218
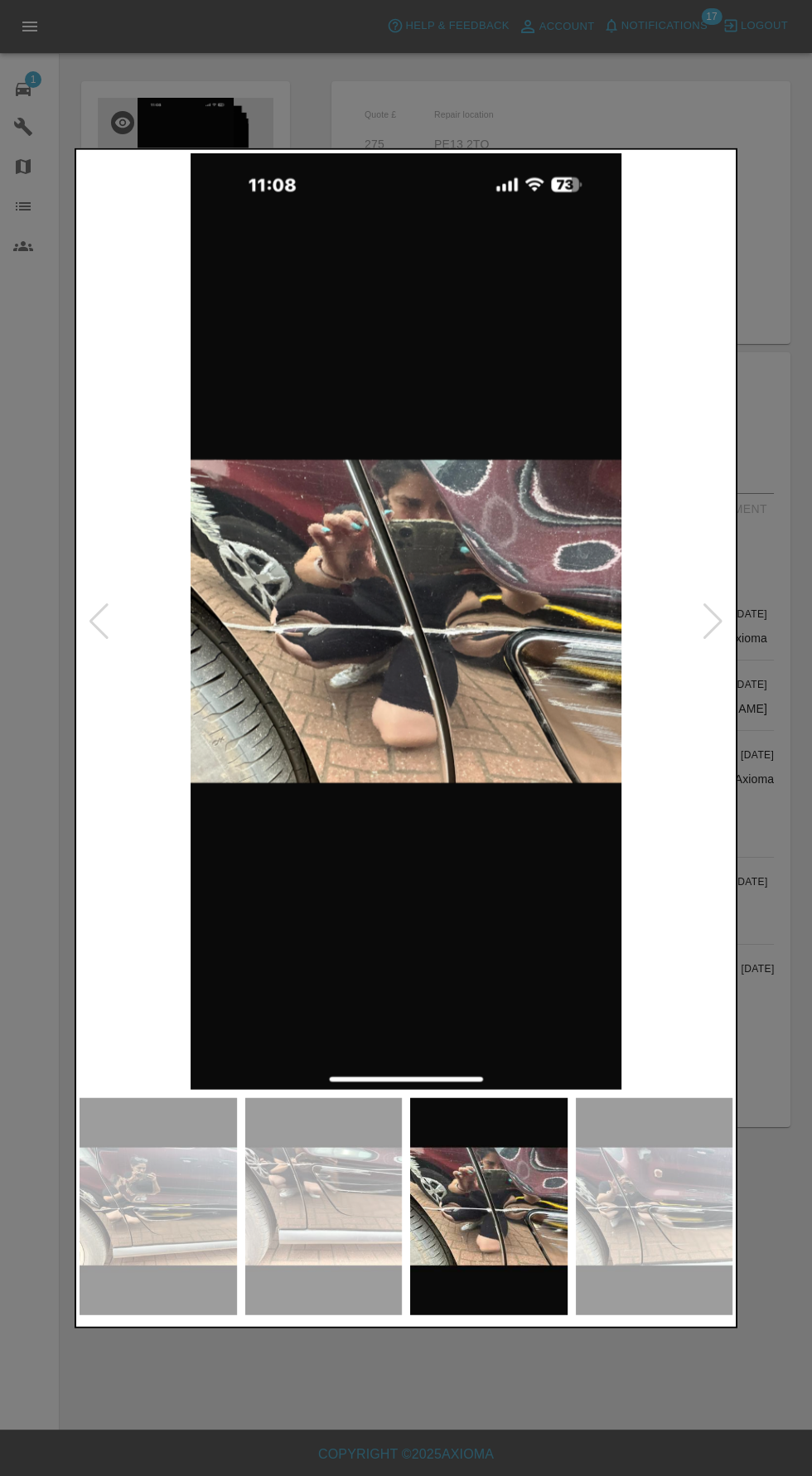
click at [555, 1234] on img at bounding box center [489, 1206] width 158 height 218
click at [662, 1222] on img at bounding box center [654, 1206] width 158 height 218
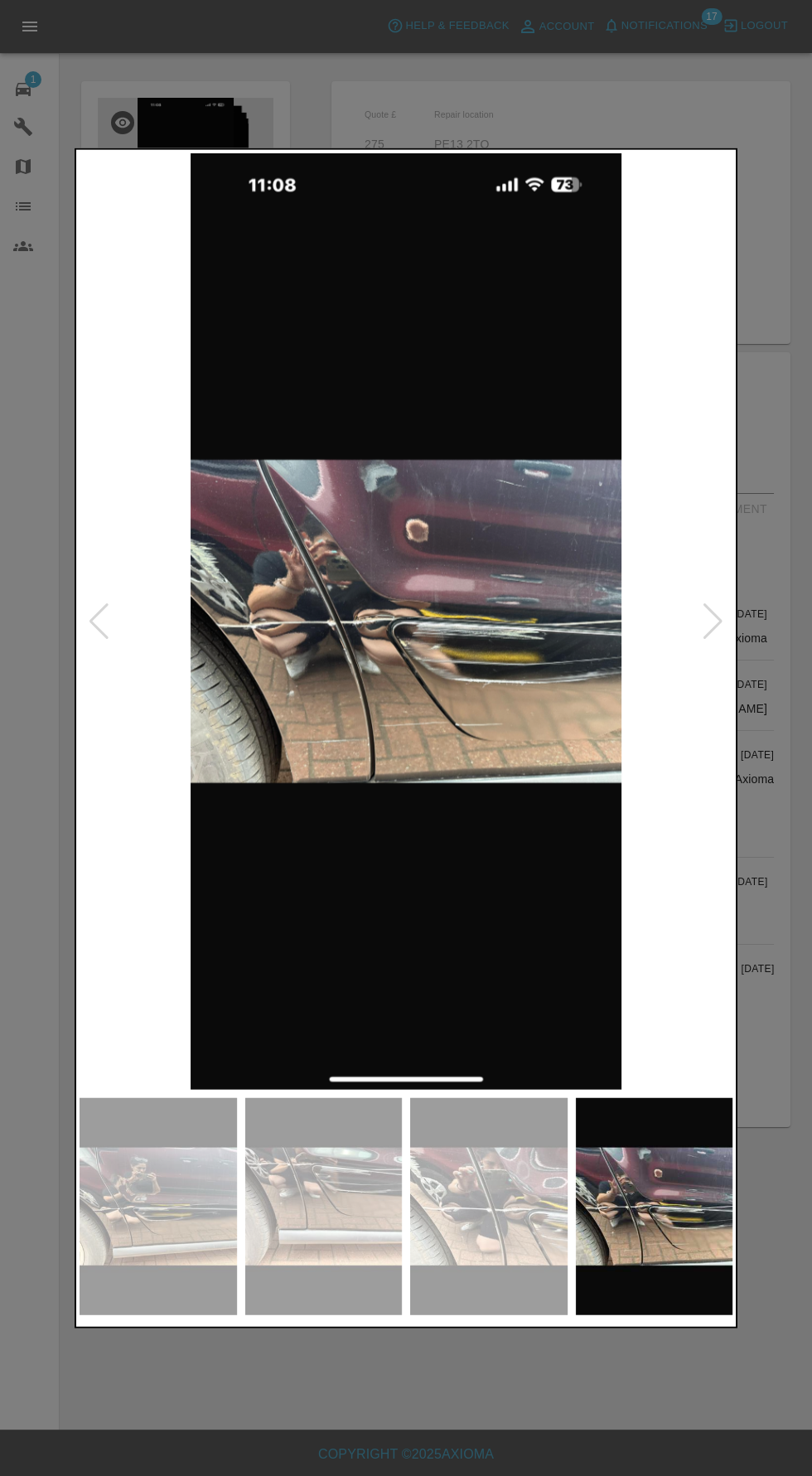
click at [774, 840] on div at bounding box center [406, 738] width 812 height 1476
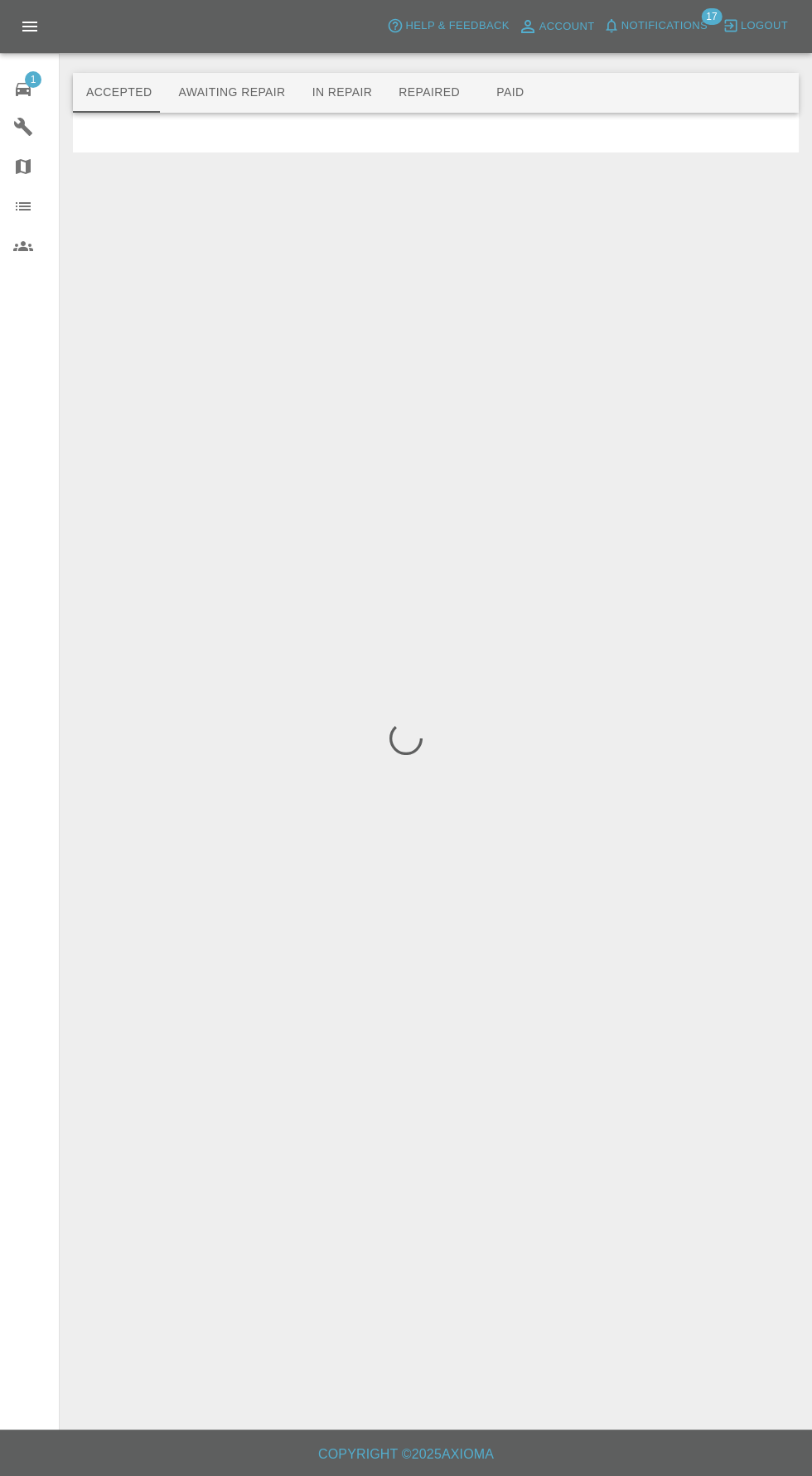
scroll to position [92, 0]
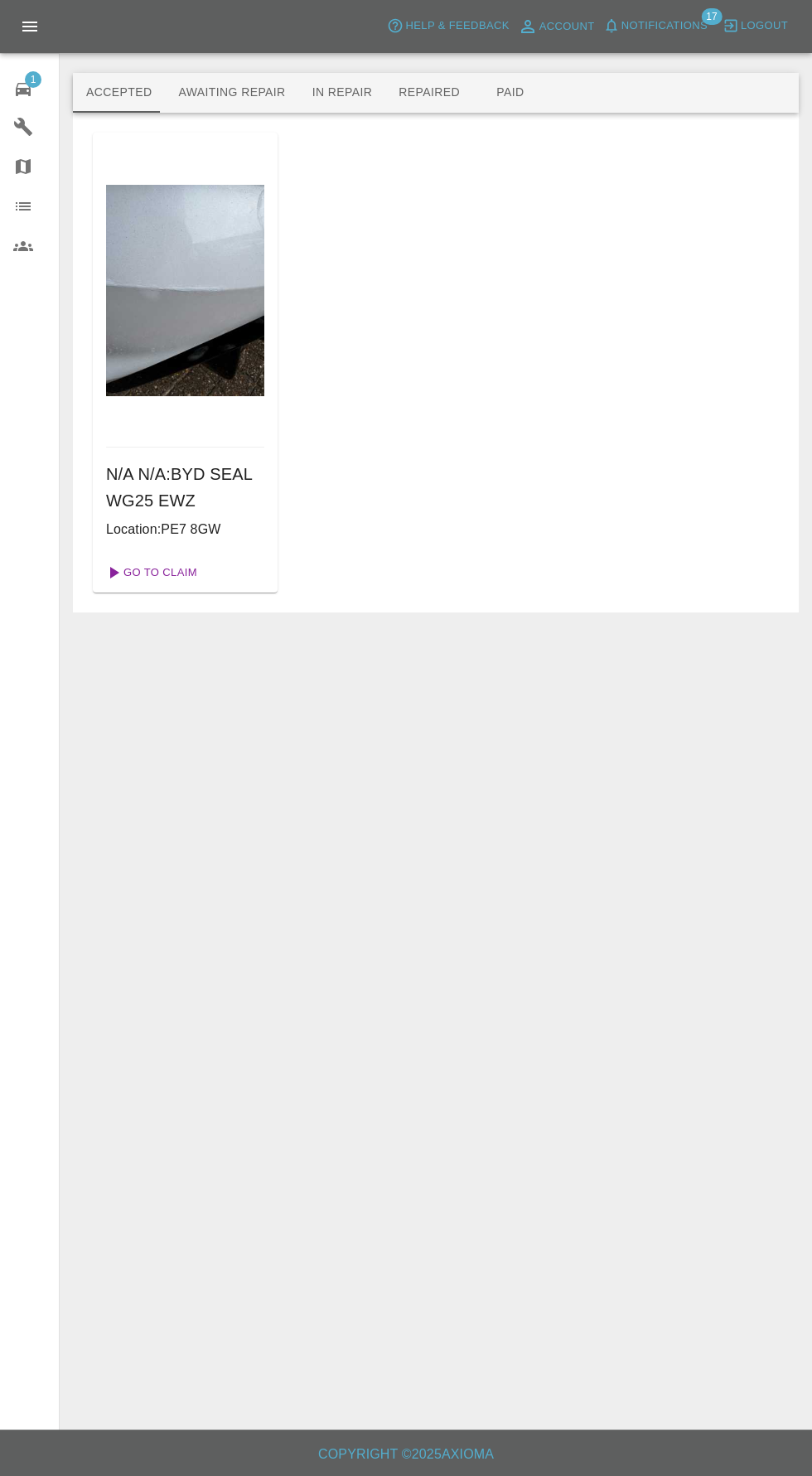
click at [147, 559] on link "Go To Claim" at bounding box center [150, 572] width 102 height 26
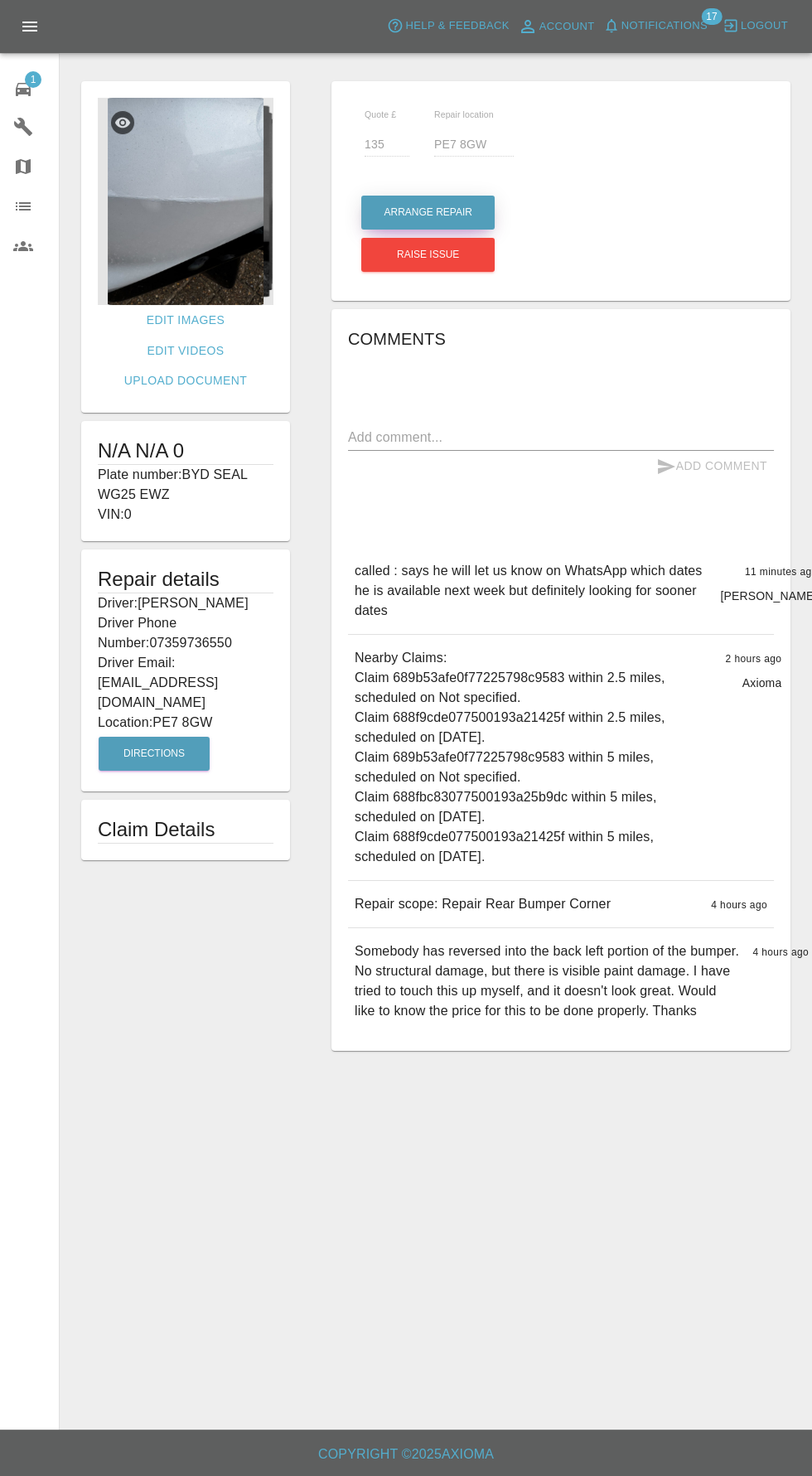
click at [439, 212] on button "Arrange Repair" at bounding box center [428, 212] width 133 height 34
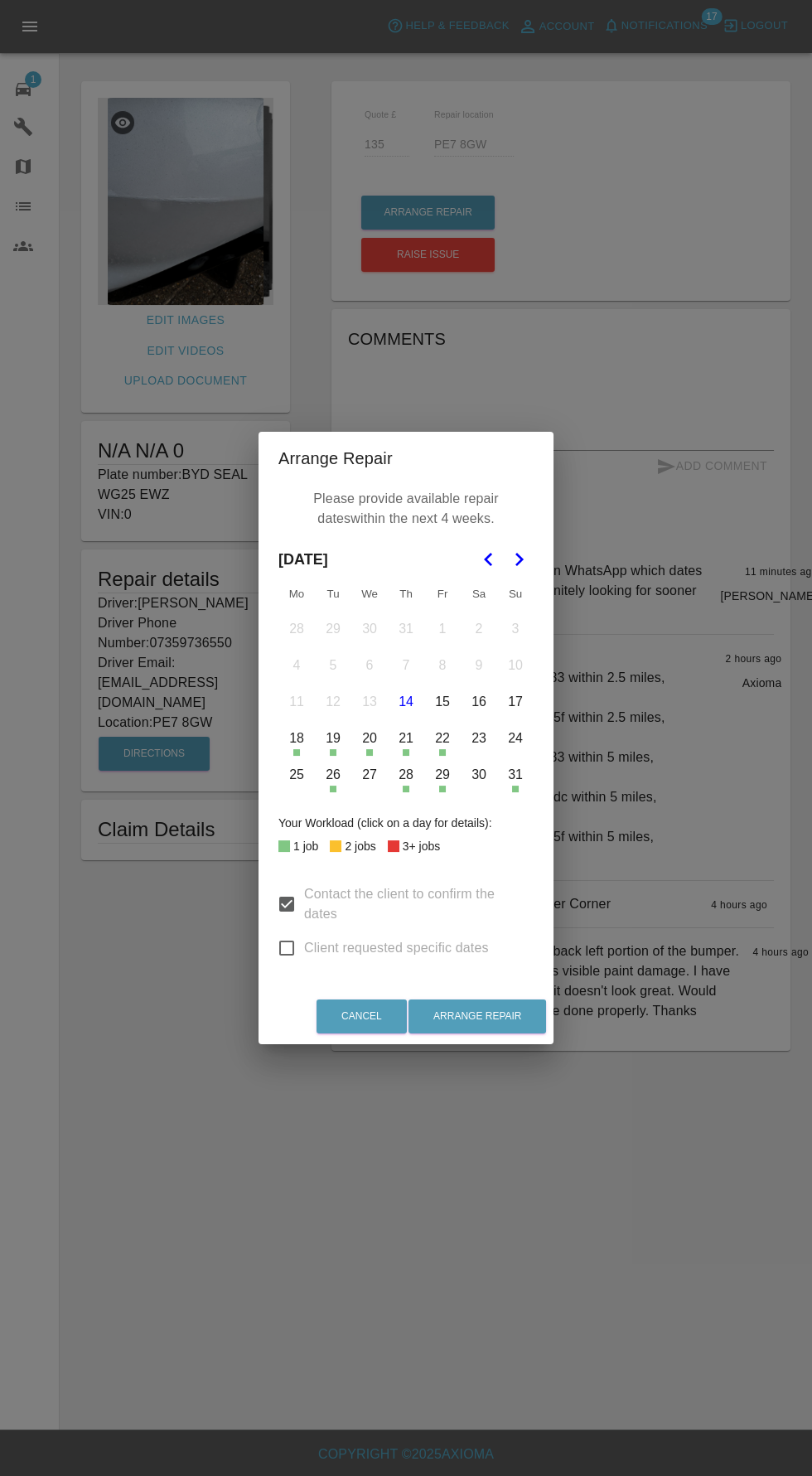
click at [294, 740] on button "18" at bounding box center [296, 738] width 34 height 34
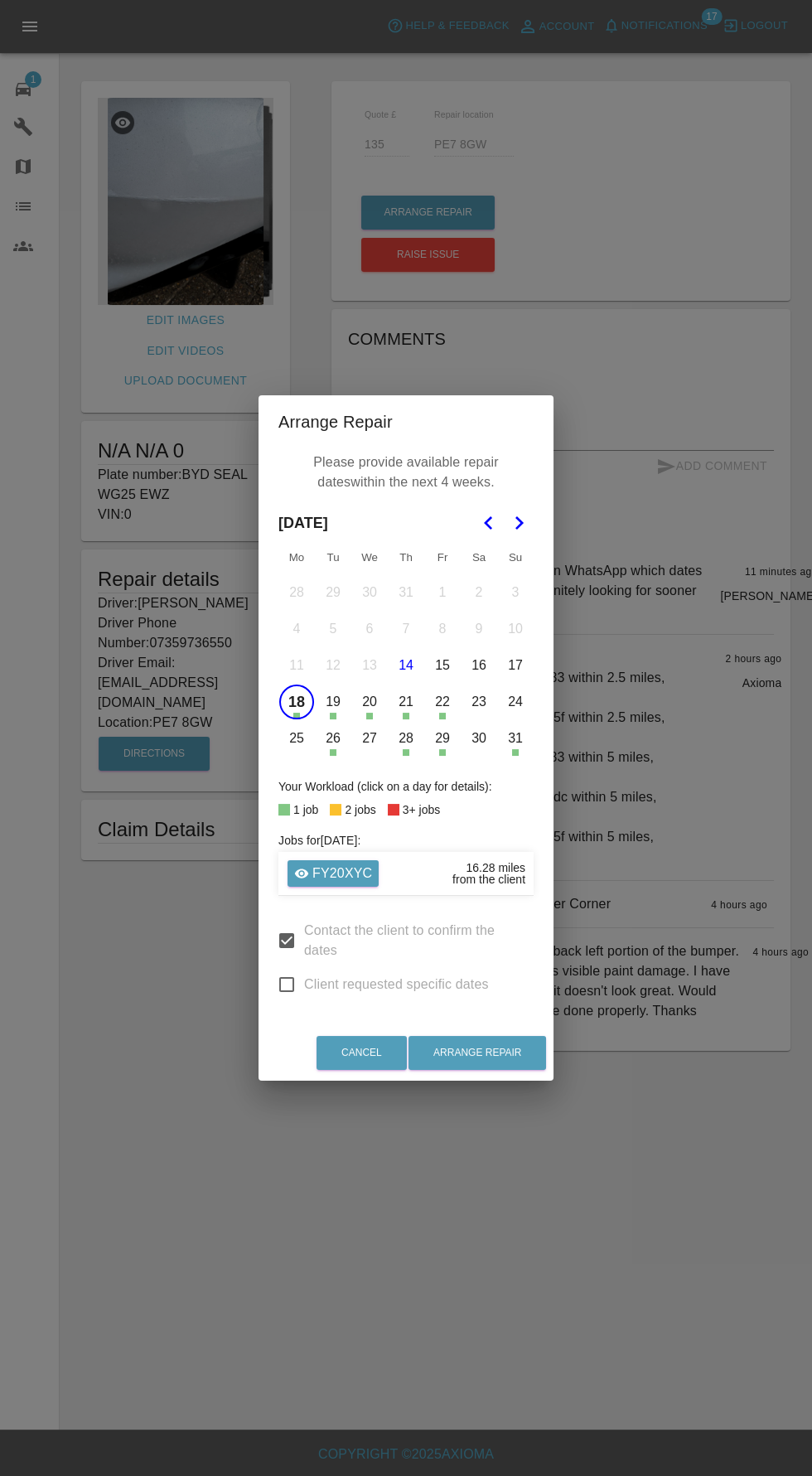
click at [369, 702] on button "20" at bounding box center [370, 702] width 34 height 34
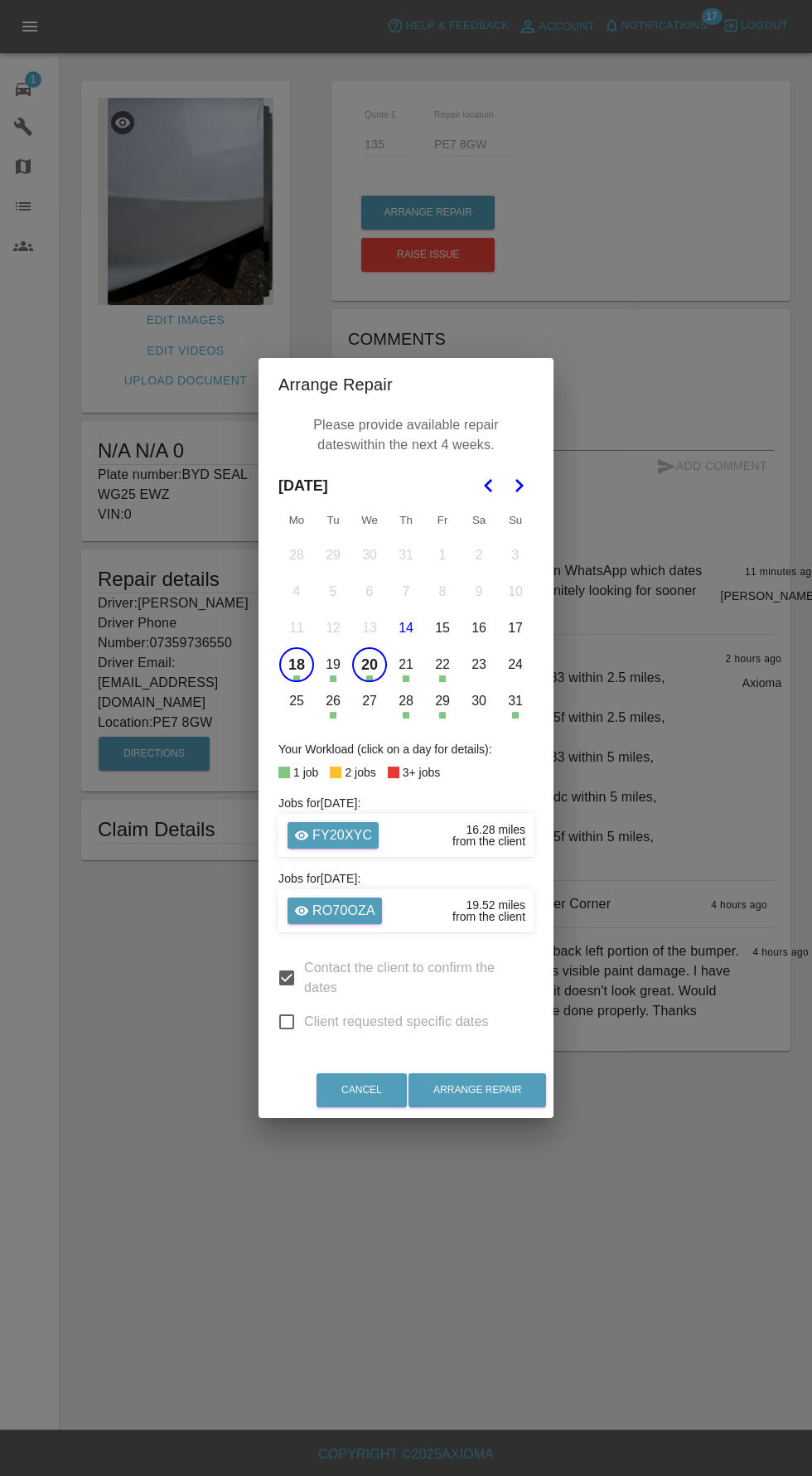
click at [333, 703] on button "26" at bounding box center [333, 701] width 34 height 34
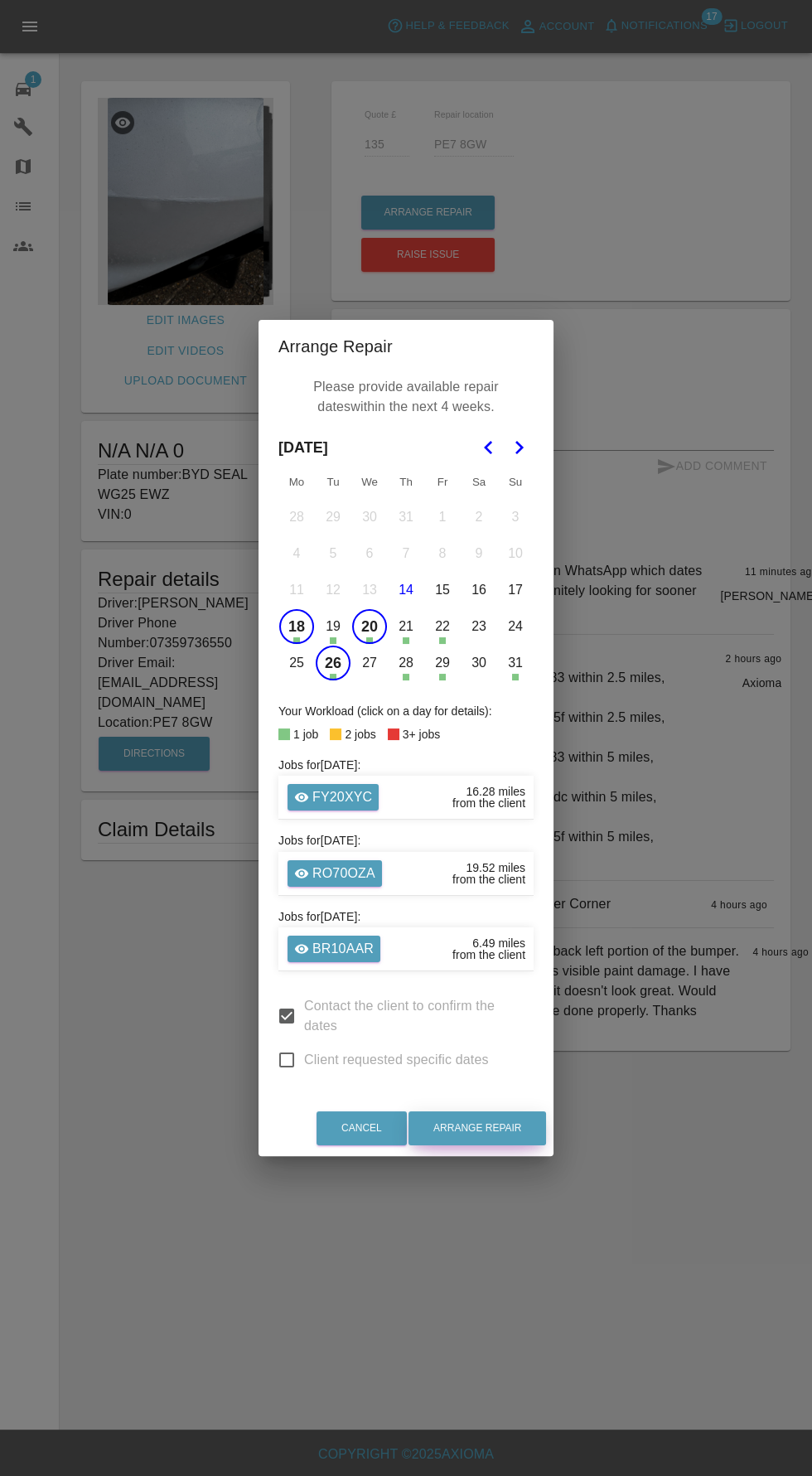
click at [515, 1129] on button "Arrange Repair" at bounding box center [478, 1128] width 138 height 34
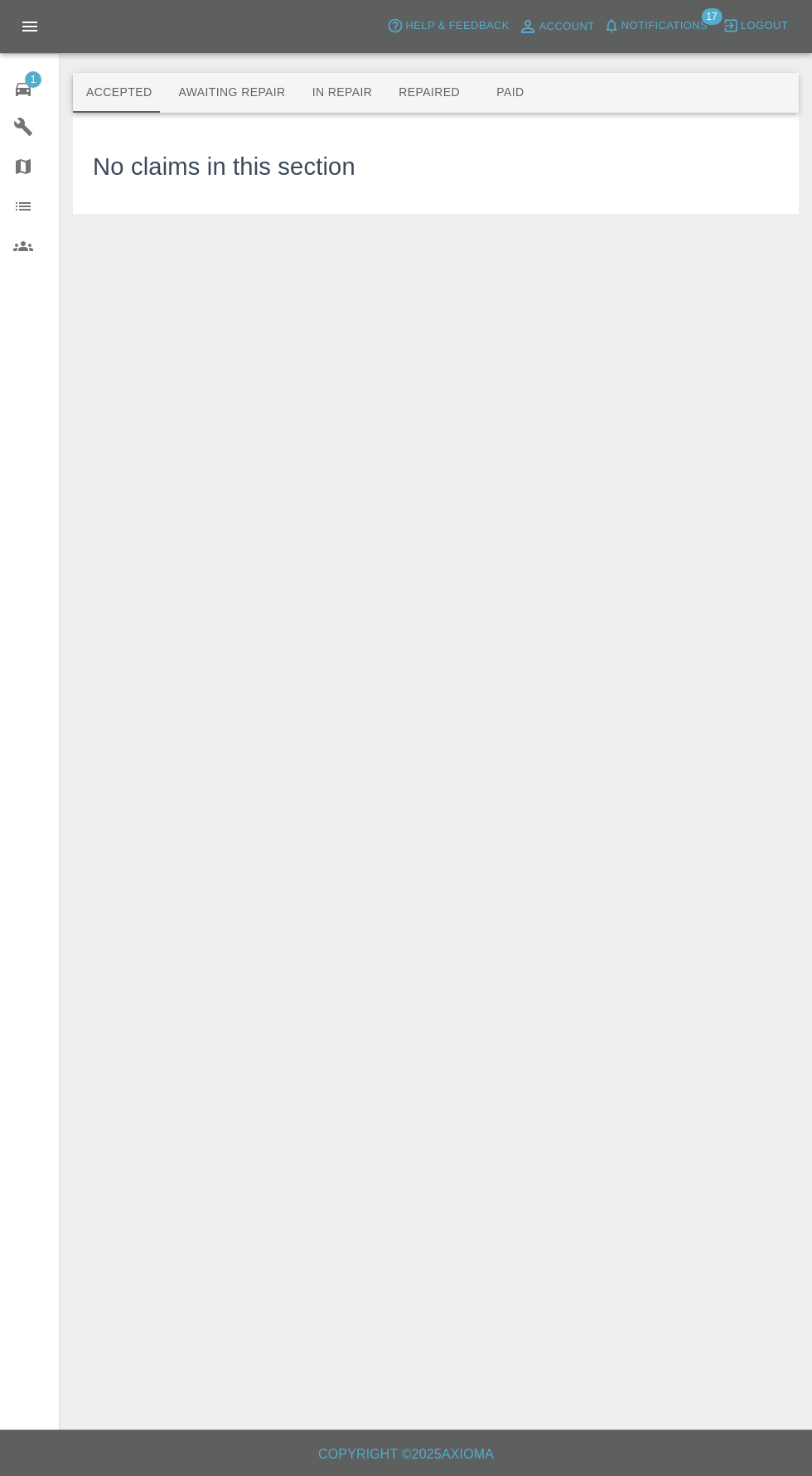
click at [665, 34] on span "Notifications" at bounding box center [664, 25] width 86 height 19
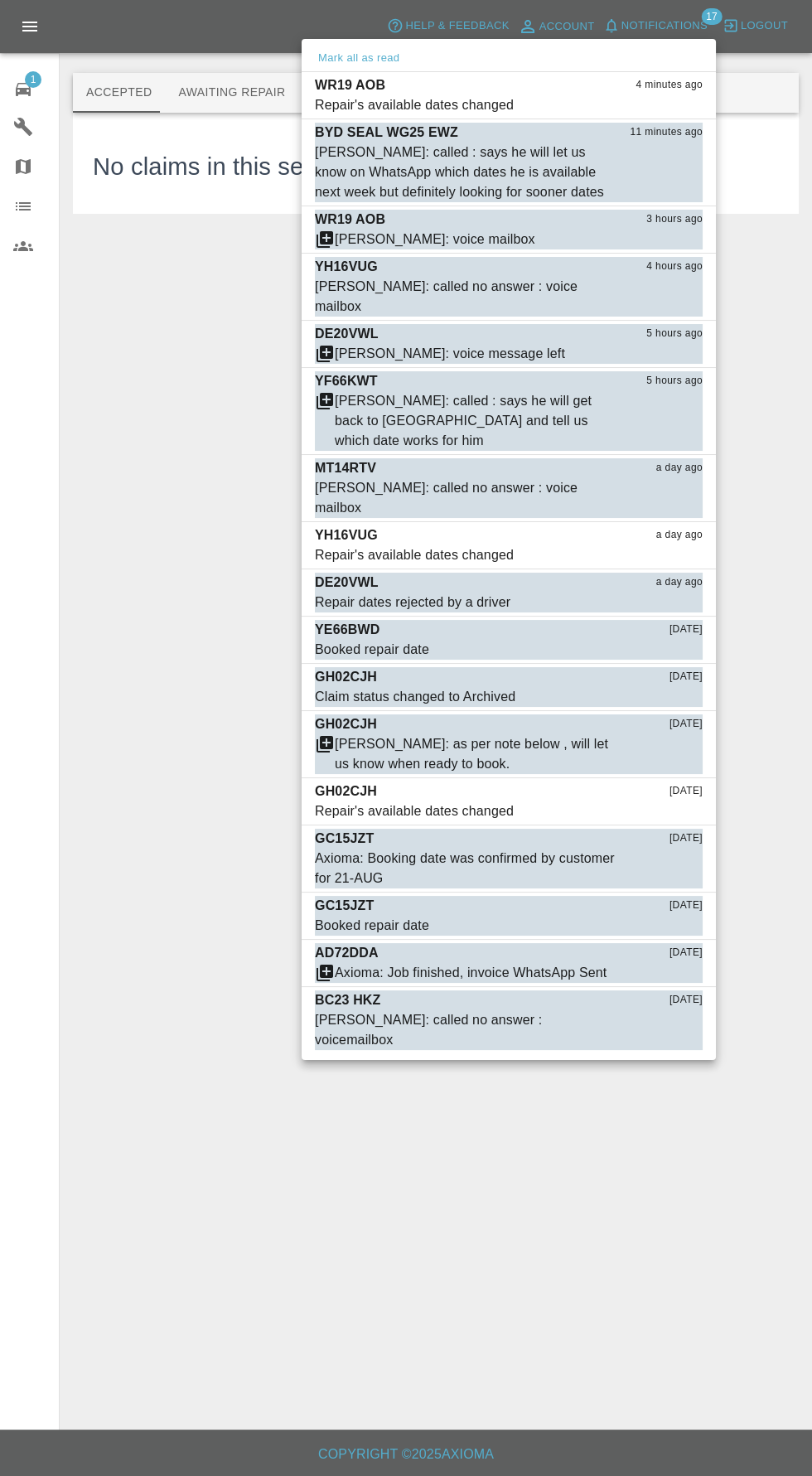
click at [38, 87] on div at bounding box center [406, 738] width 812 height 1476
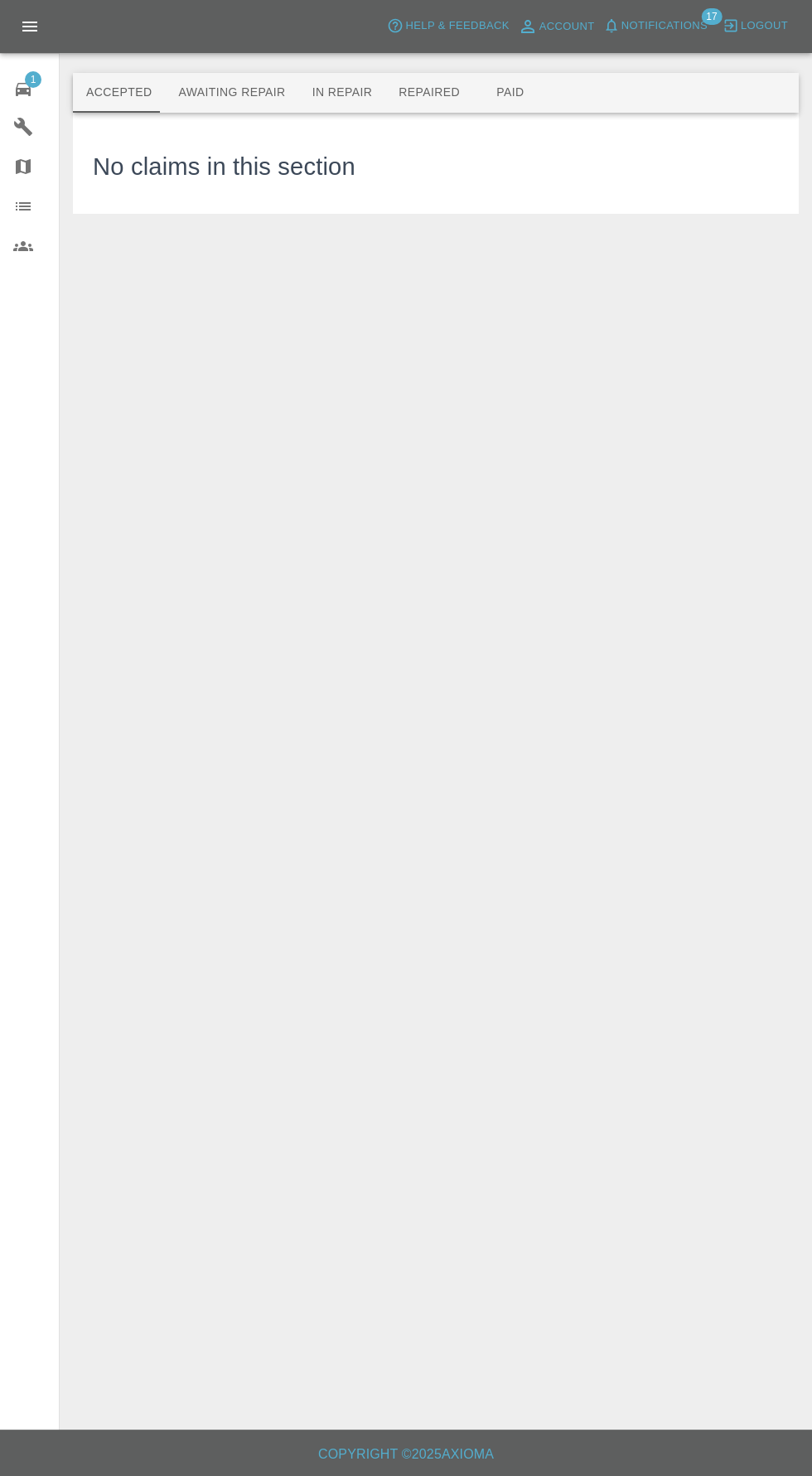
click at [38, 123] on div at bounding box center [36, 127] width 46 height 20
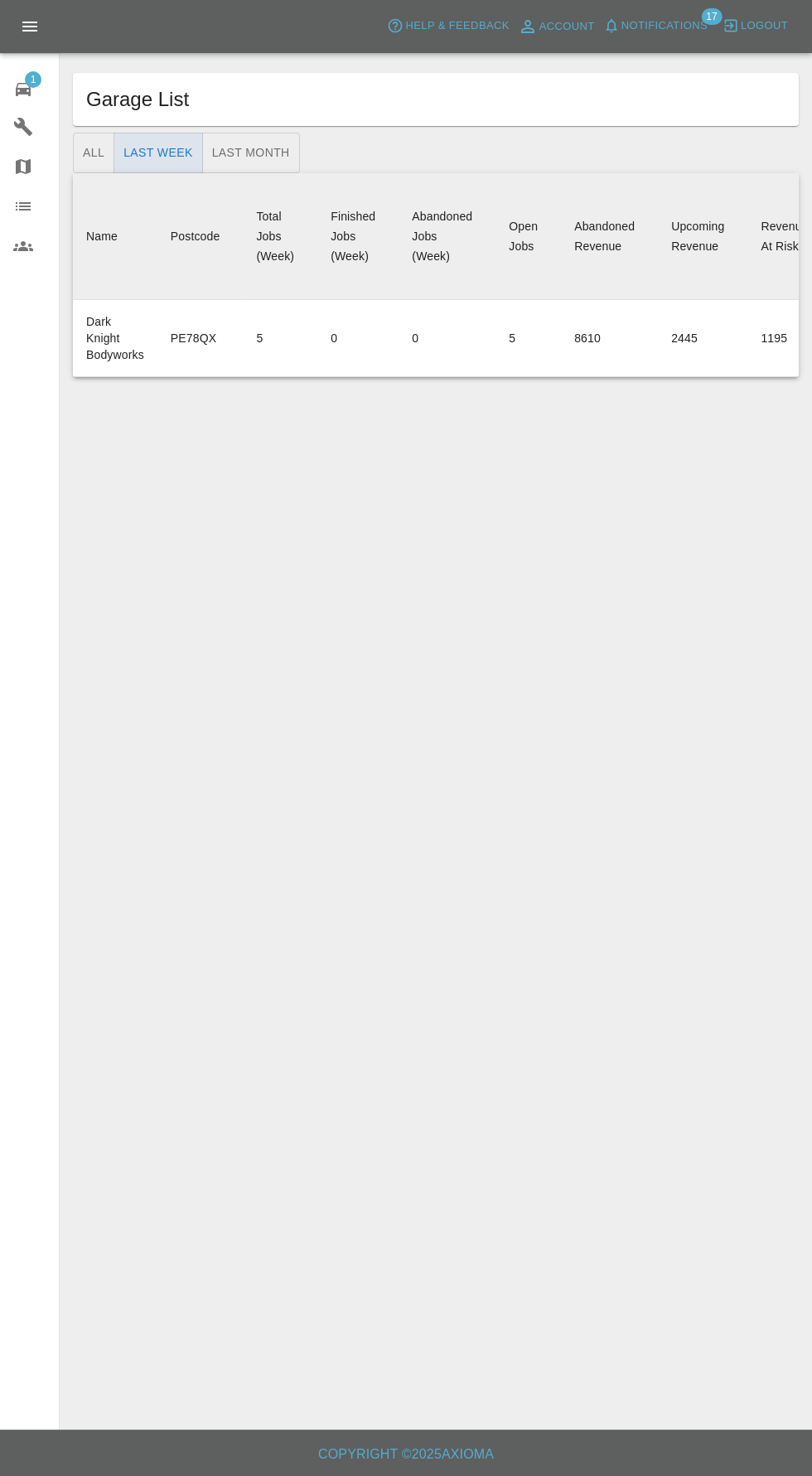
click at [23, 124] on icon at bounding box center [24, 127] width 18 height 18
click at [24, 89] on icon at bounding box center [23, 89] width 14 height 14
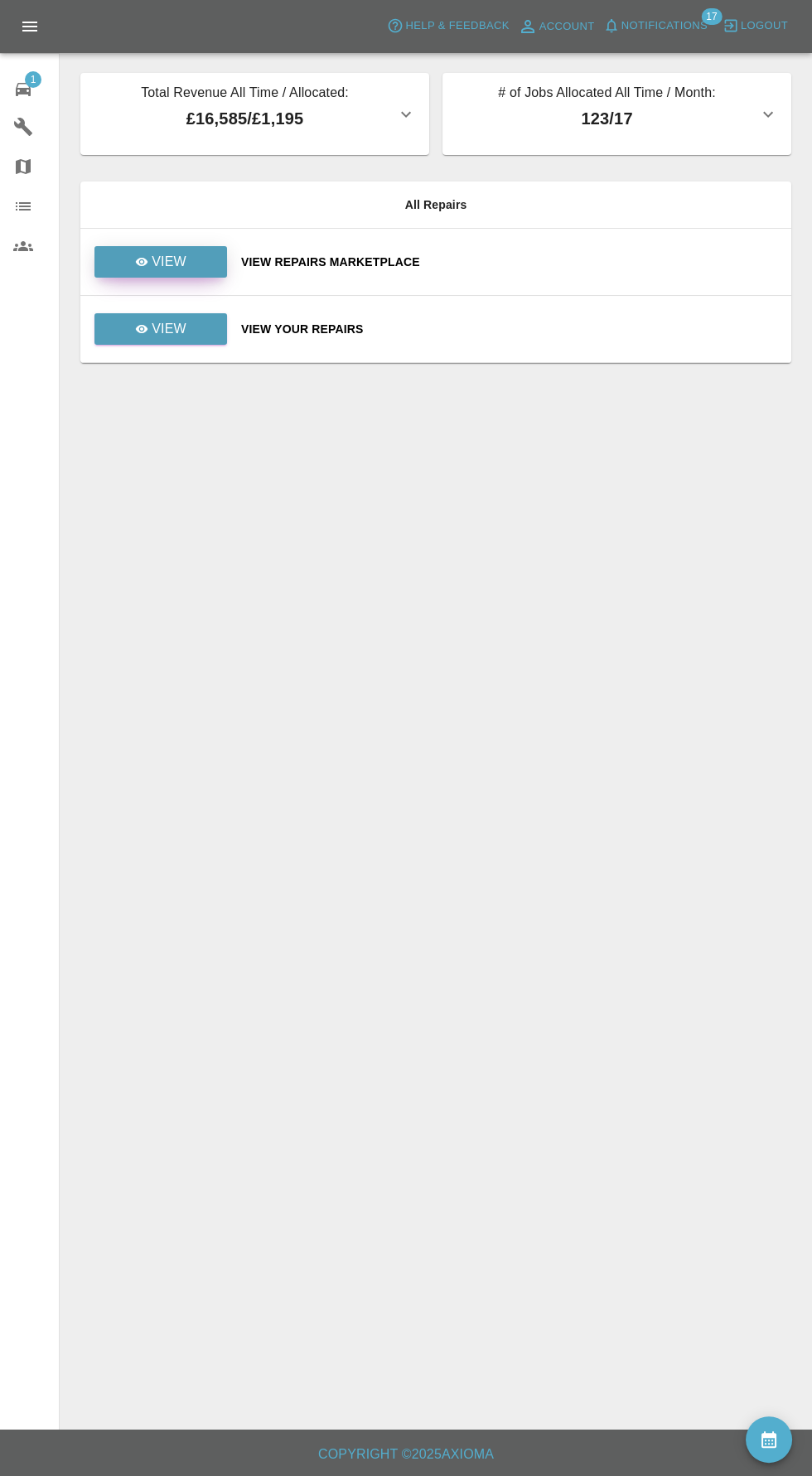
click at [198, 249] on link "View" at bounding box center [160, 262] width 132 height 32
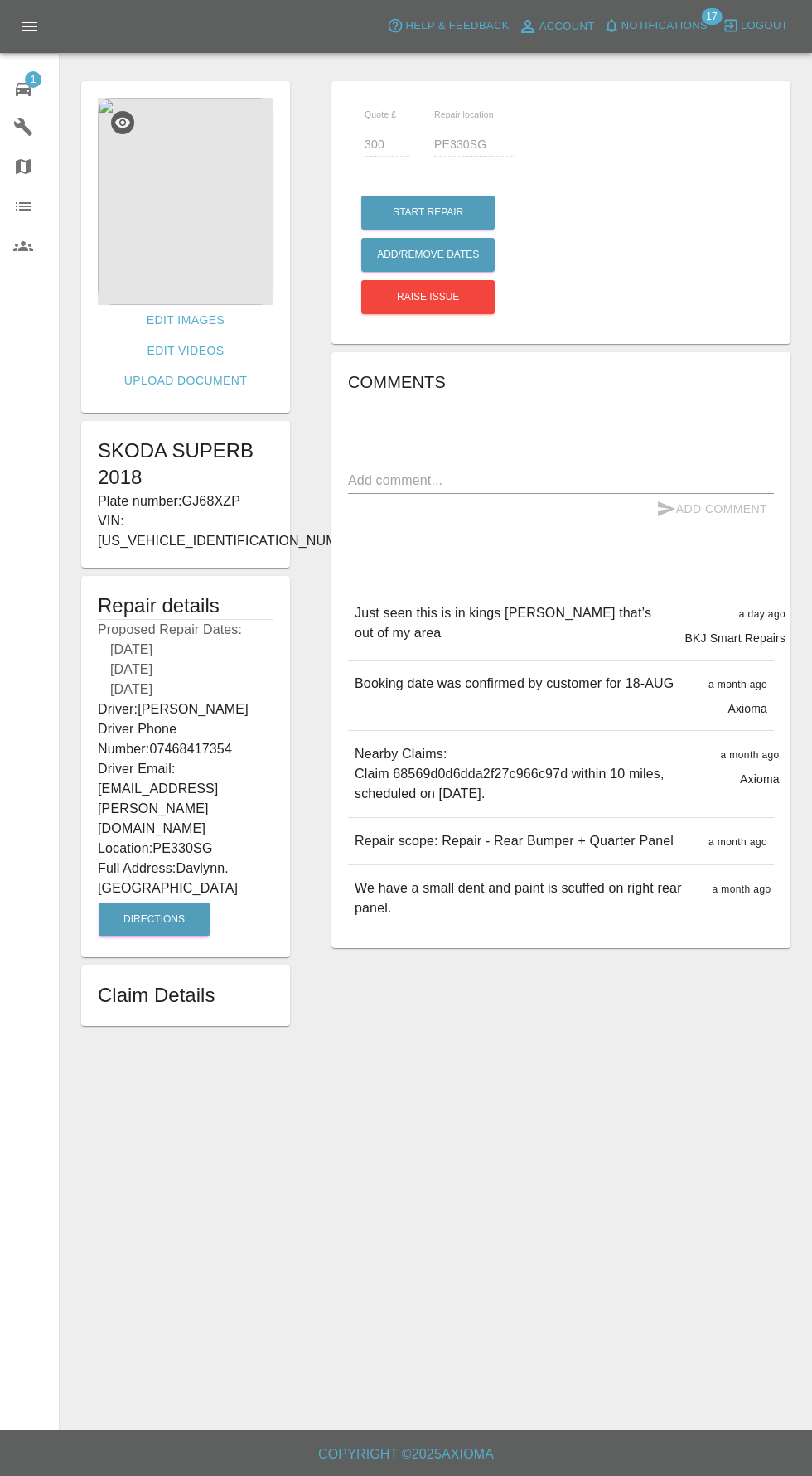
click at [24, 90] on icon at bounding box center [23, 89] width 14 height 14
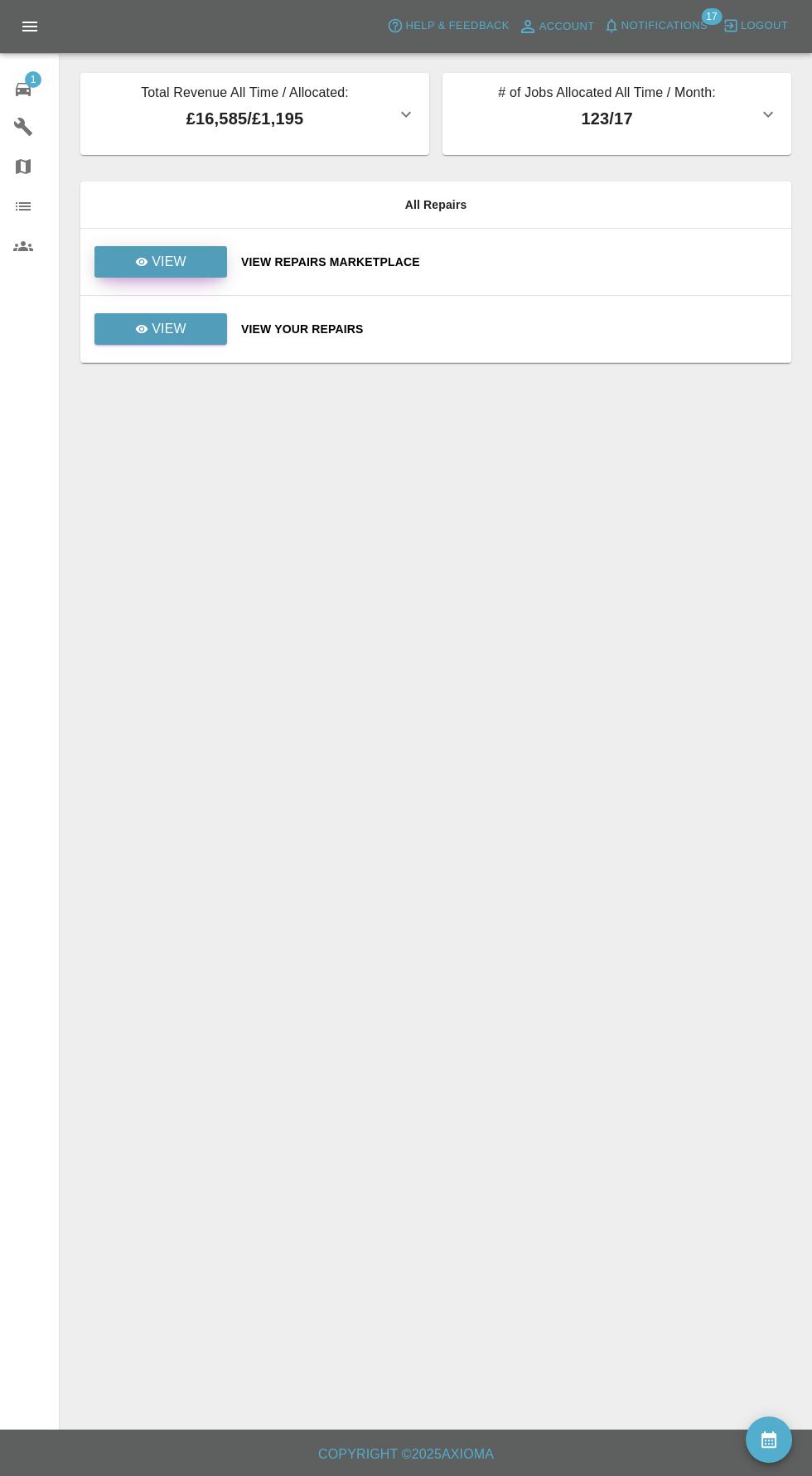
click at [179, 266] on p "View" at bounding box center [169, 262] width 34 height 20
